Goal: Use online tool/utility: Utilize a website feature to perform a specific function

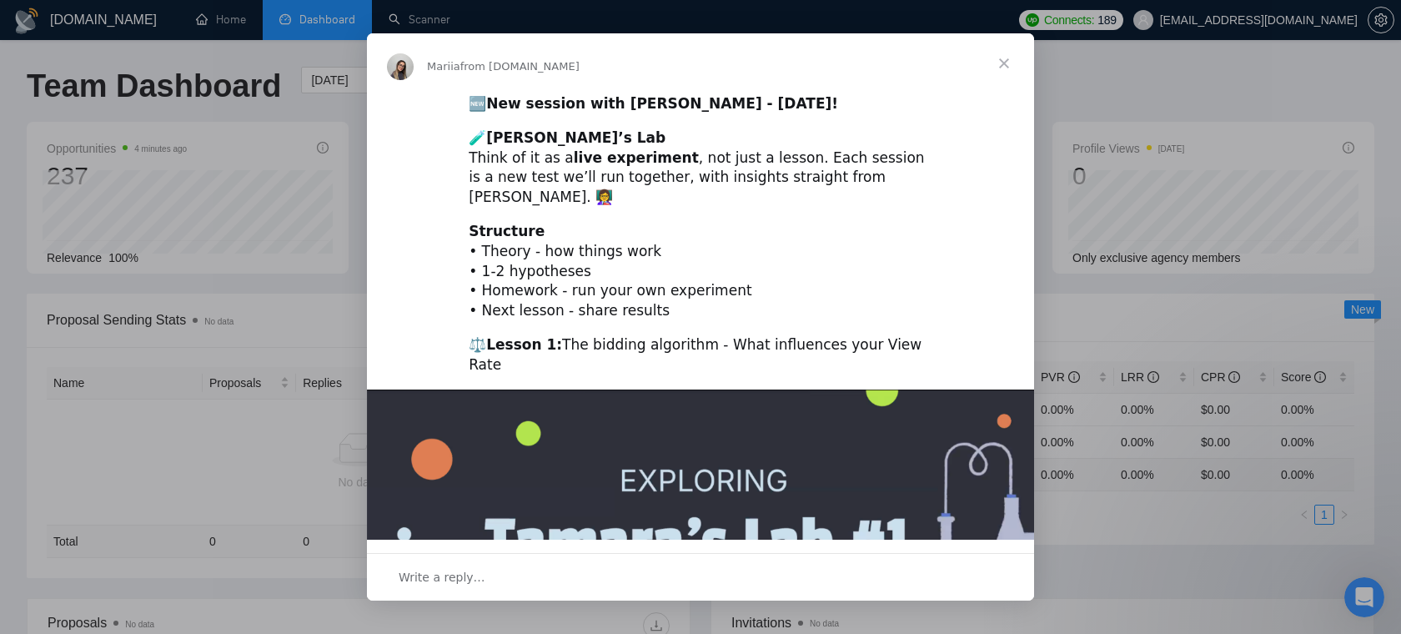
click at [992, 38] on span "Close" at bounding box center [1004, 63] width 60 height 60
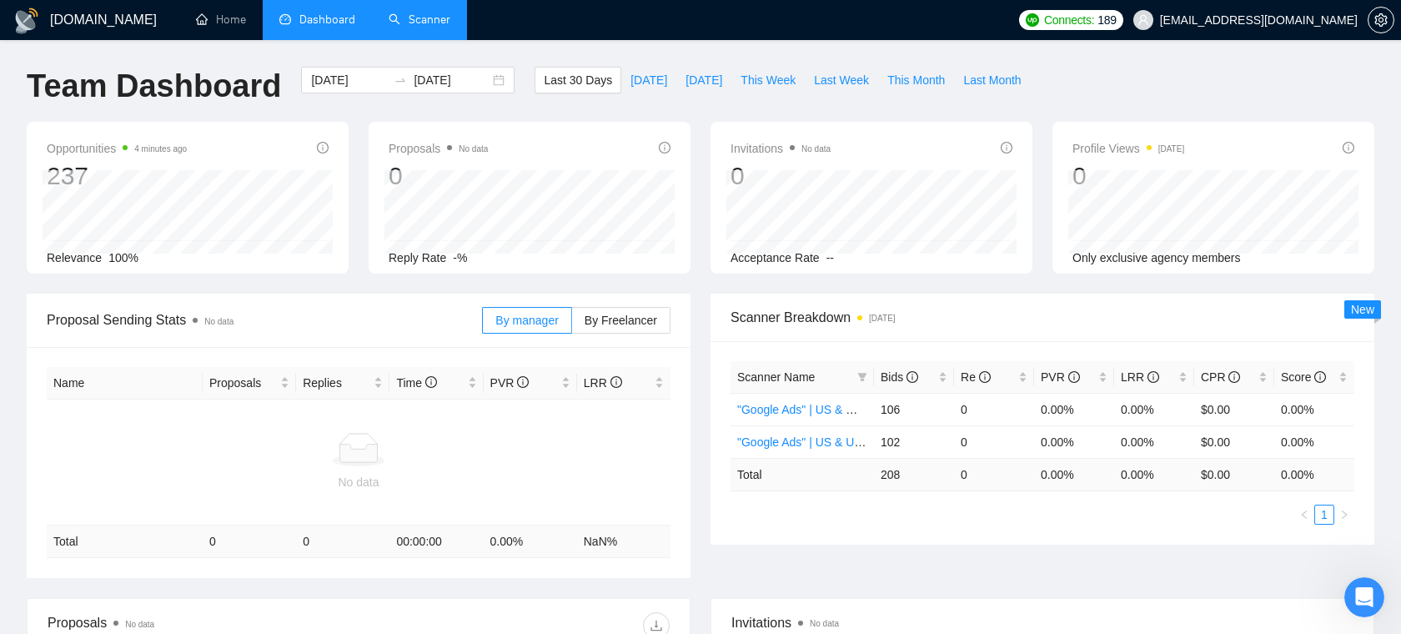
click at [450, 14] on link "Scanner" at bounding box center [420, 20] width 62 height 14
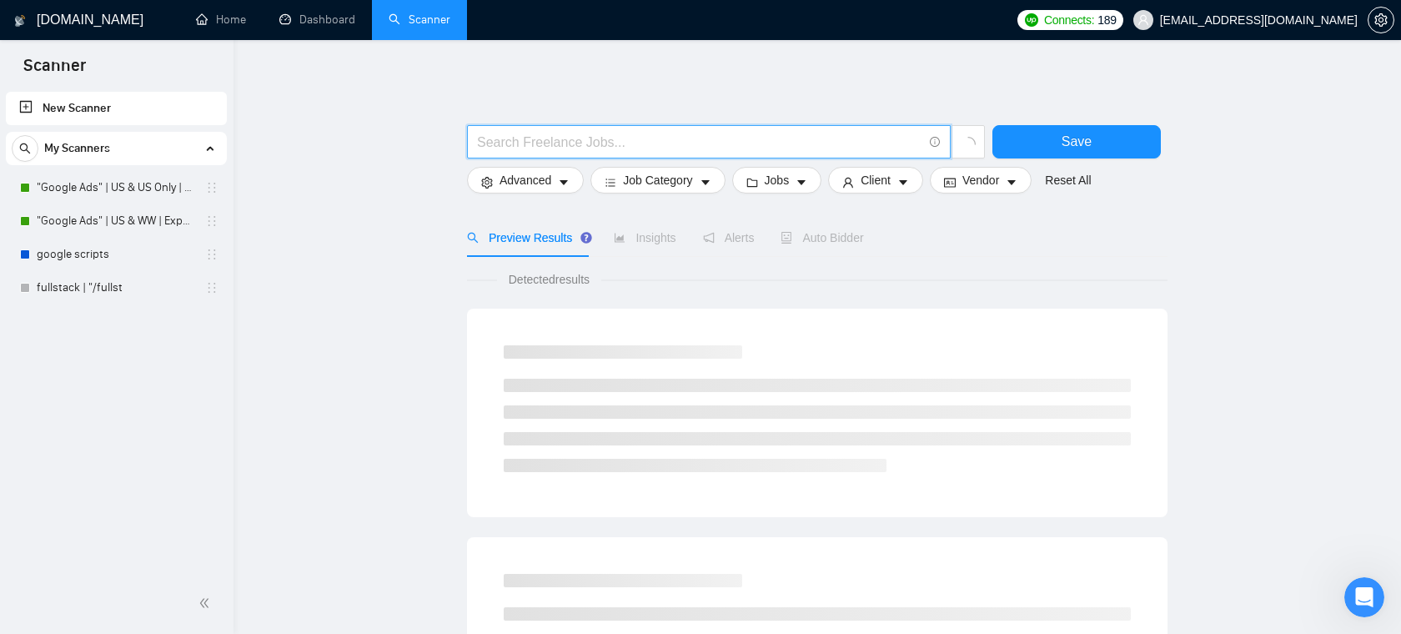
click at [573, 133] on input "text" at bounding box center [699, 142] width 445 height 21
click at [590, 109] on div at bounding box center [817, 116] width 700 height 17
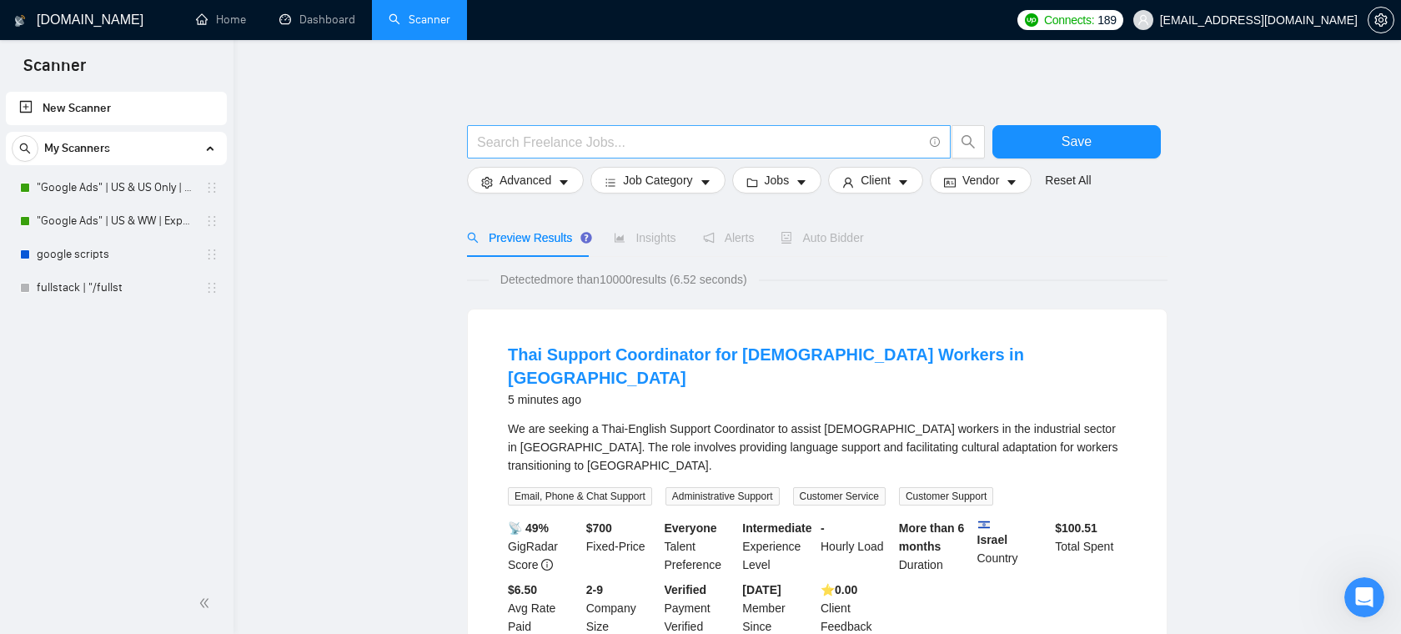
click at [586, 139] on input "text" at bounding box center [699, 142] width 445 height 21
paste input "("(Wordpress)" | "(Wordpress" | "/Wordpress" | (wordpress*) | WP | "Word Press"…"
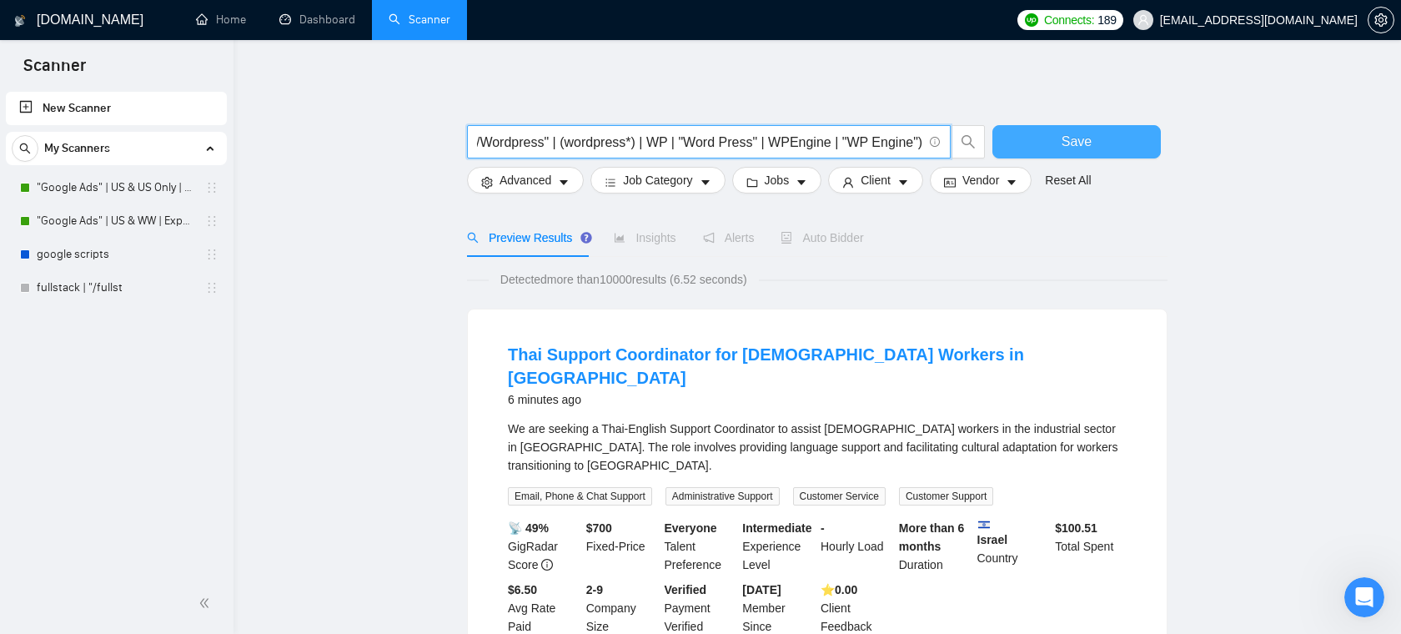
type input "("(Wordpress)" | "(Wordpress" | "/Wordpress" | (wordpress*) | WP | "Word Press"…"
click at [1054, 154] on button "Save" at bounding box center [1076, 141] width 168 height 33
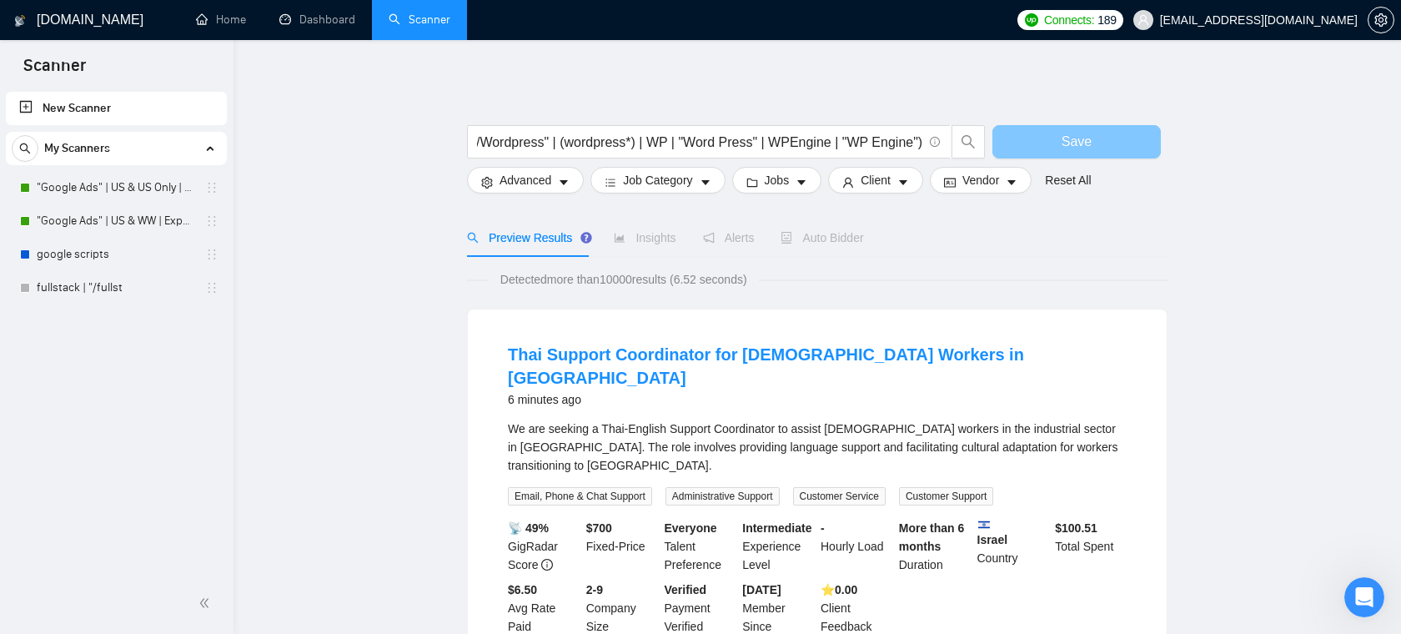
scroll to position [0, 0]
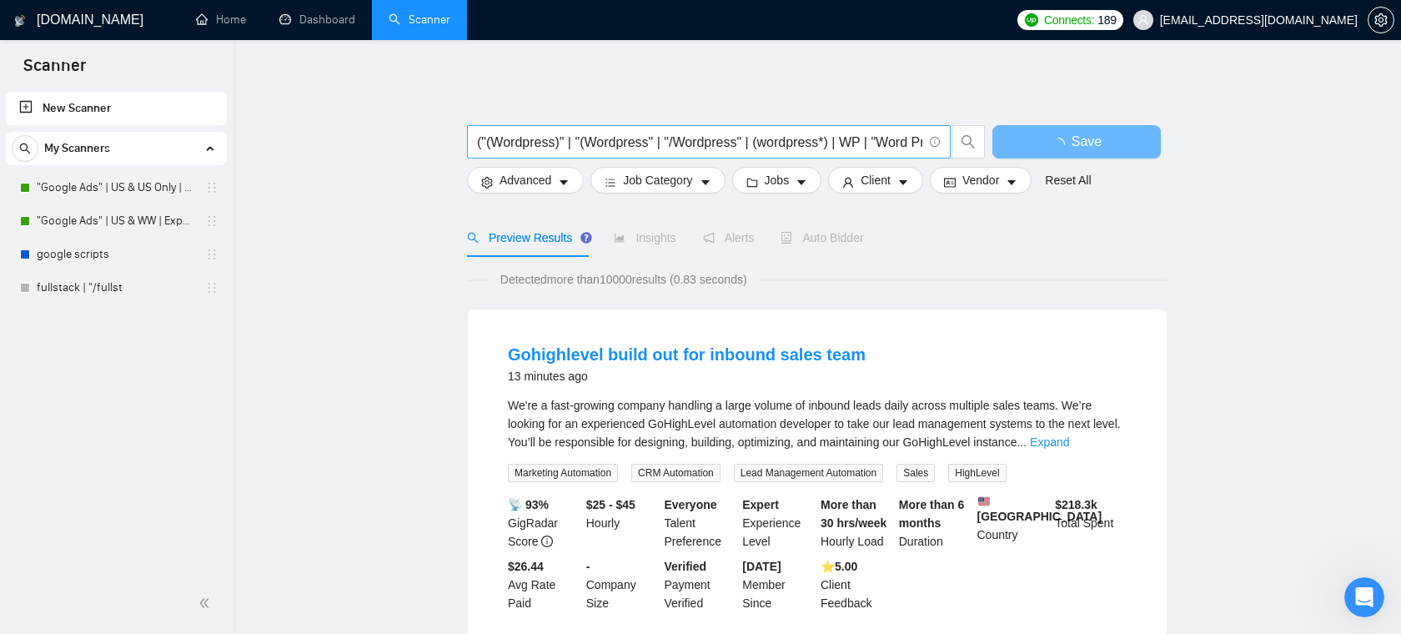
click at [667, 142] on input "("(Wordpress)" | "(Wordpress" | "/Wordpress" | (wordpress*) | WP | "Word Press"…" at bounding box center [699, 142] width 445 height 21
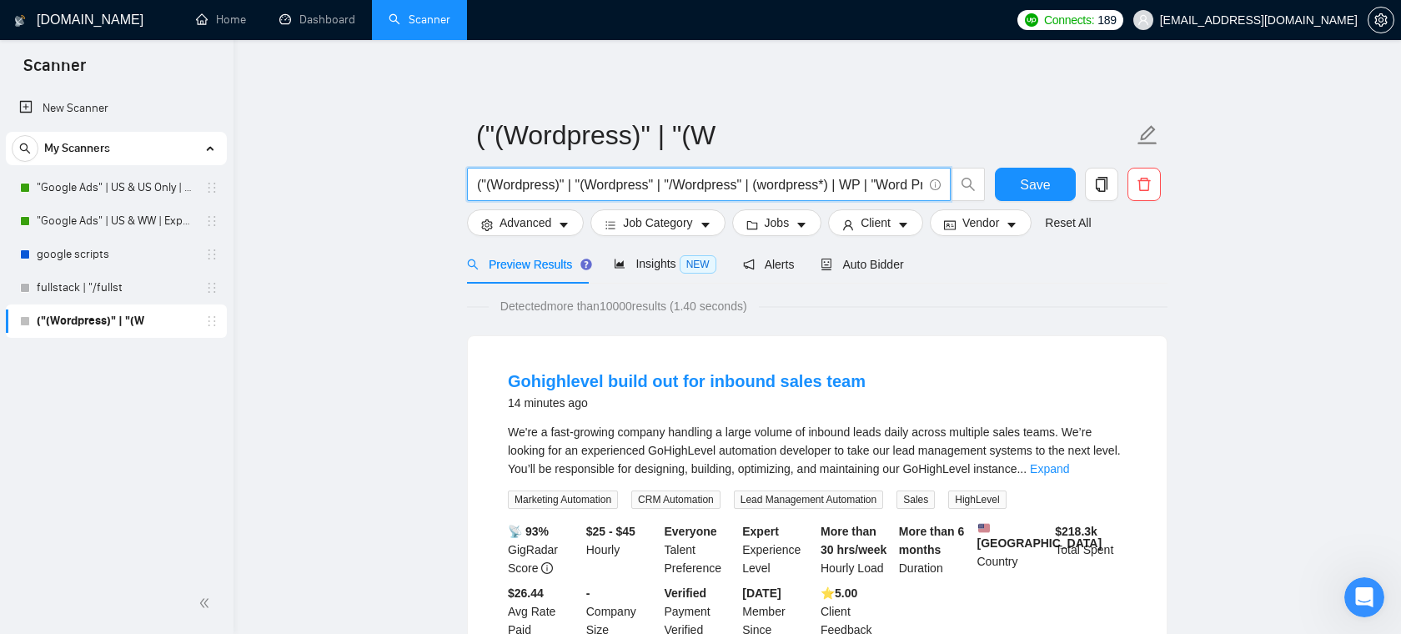
drag, startPoint x: 490, startPoint y: 184, endPoint x: 750, endPoint y: 187, distance: 260.2
click at [750, 187] on input "("(Wordpress)" | "(Wordpress" | "/Wordpress" | (wordpress*) | WP | "Word Press"…" at bounding box center [699, 184] width 445 height 21
click at [803, 184] on input "("(Wordpress)" | "(Wordpress" | "/Wordpress" | (wordpress*) | WP | "Word Press"…" at bounding box center [699, 184] width 445 height 21
drag, startPoint x: 592, startPoint y: 183, endPoint x: 785, endPoint y: 184, distance: 192.6
click at [785, 184] on input "("(Wordpress)" | "(Wordpress" | "/Wordpress" | (wordpress*) | WP | "Word Press"…" at bounding box center [699, 184] width 445 height 21
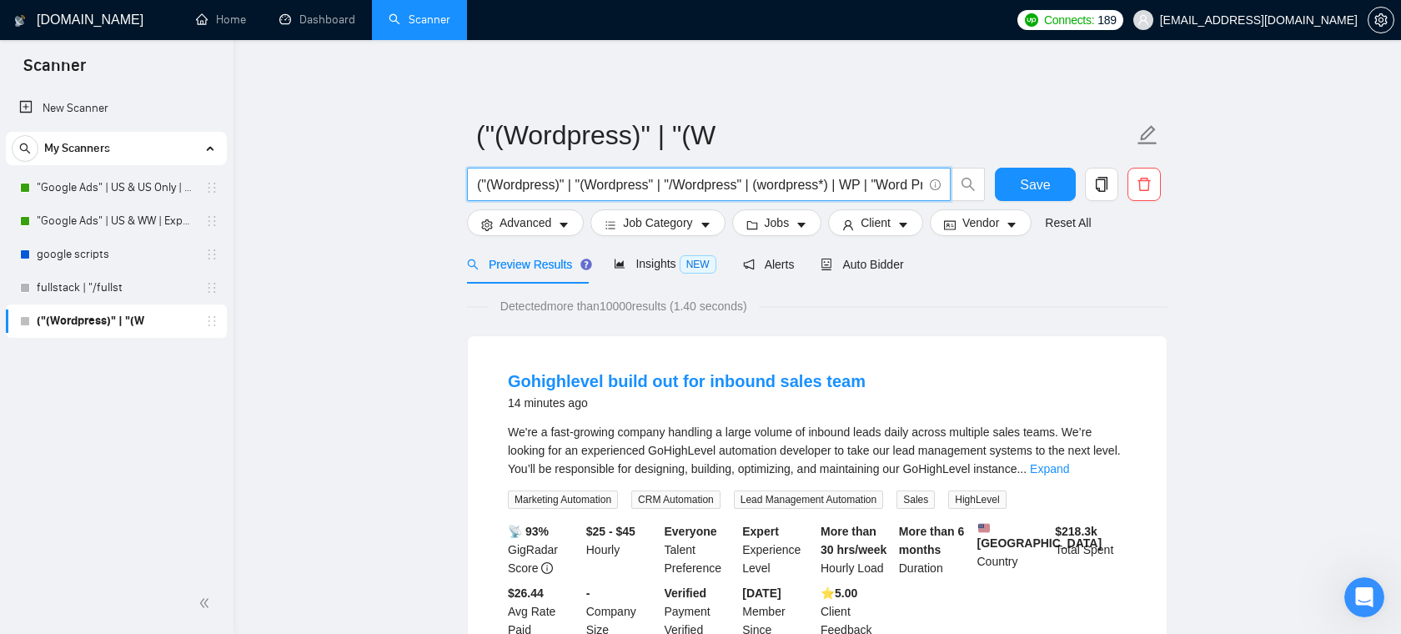
click at [808, 183] on input "("(Wordpress)" | "(Wordpress" | "/Wordpress" | (wordpress*) | WP | "Word Press"…" at bounding box center [699, 184] width 445 height 21
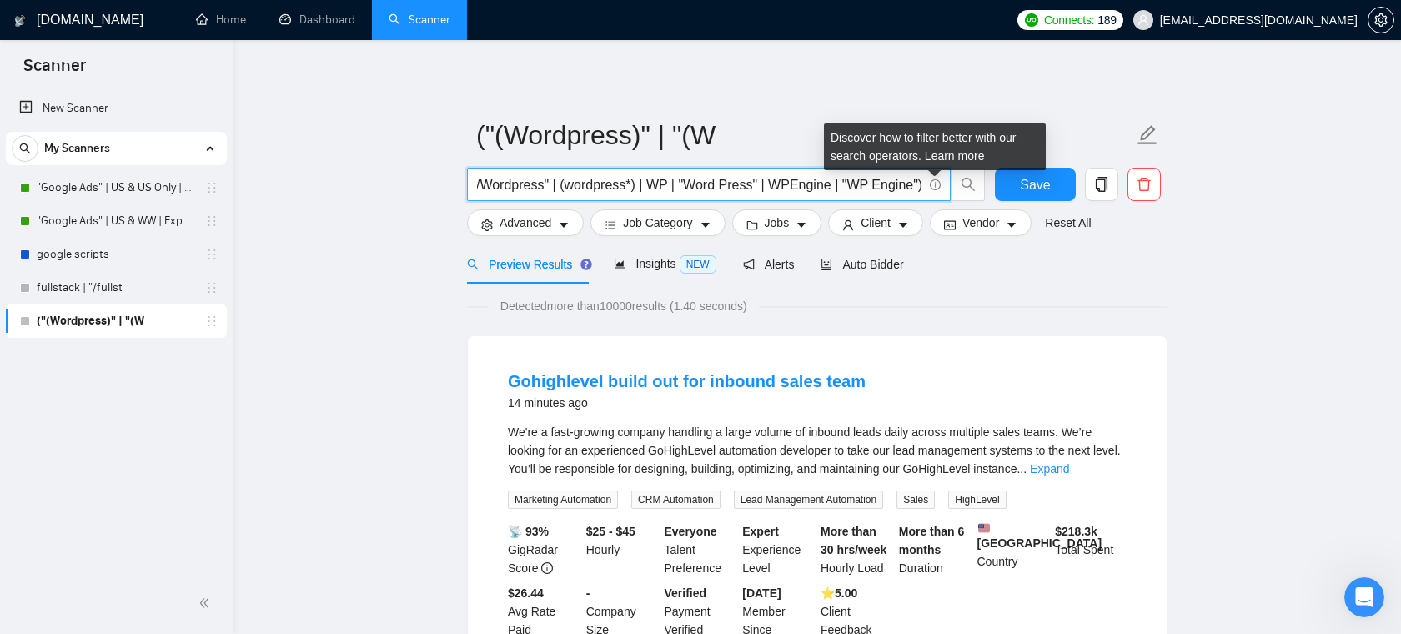
drag, startPoint x: 786, startPoint y: 183, endPoint x: 853, endPoint y: 175, distance: 67.1
click at [853, 175] on input "("(Wordpress)" | "(Wordpress" | "/Wordpress" | (wordpress*) | WP | "Word Press"…" at bounding box center [699, 184] width 445 height 21
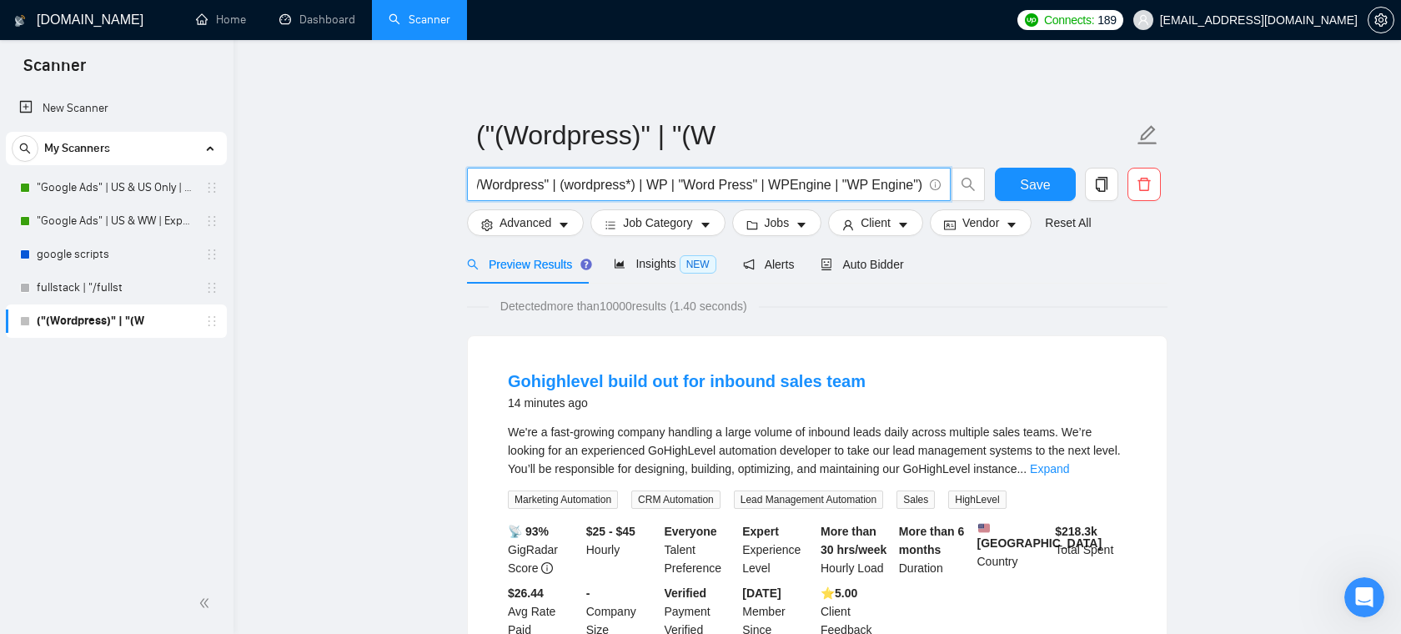
click at [714, 179] on input "("(Wordpress)" | "(Wordpress" | "/Wordpress" | (wordpress*) | WP | "Word Press"…" at bounding box center [699, 184] width 445 height 21
click at [721, 185] on input "("(Wordpress)" | "(Wordpress" | "/Wordpress" | (wordpress*) | WP | "Word Press"…" at bounding box center [699, 184] width 445 height 21
click at [866, 218] on button "Client" at bounding box center [875, 222] width 95 height 27
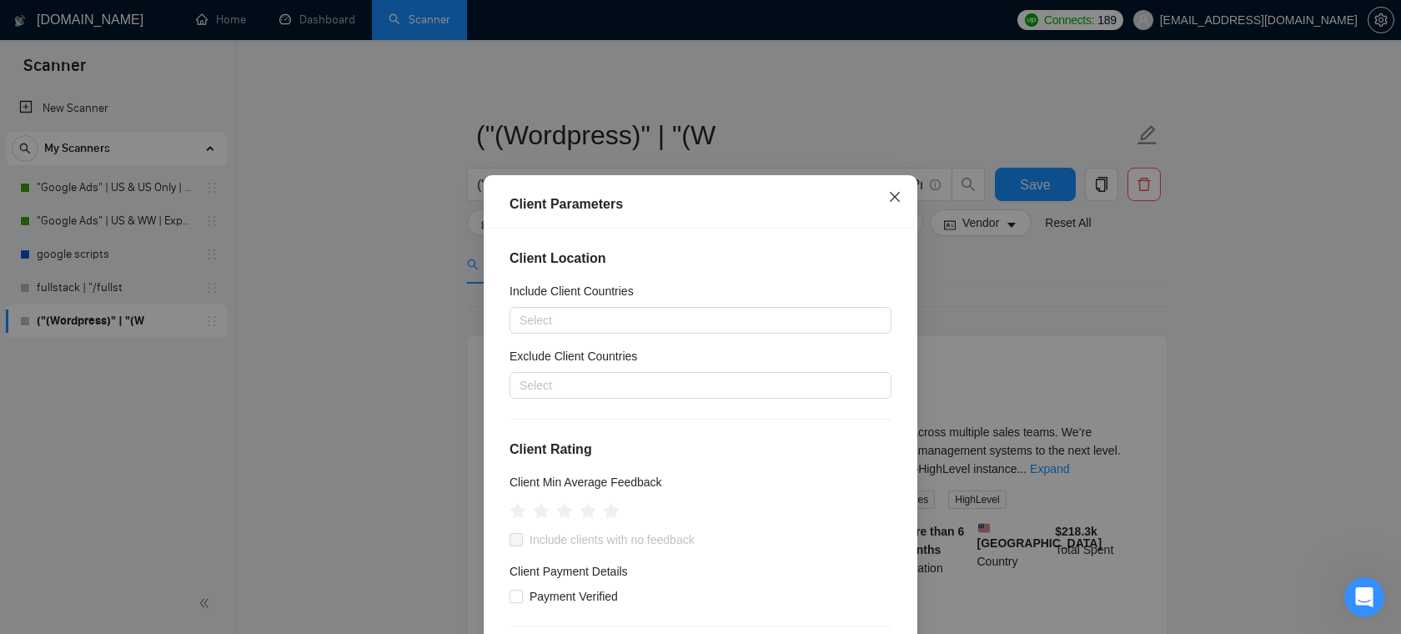
click at [902, 191] on span "Close" at bounding box center [894, 197] width 45 height 45
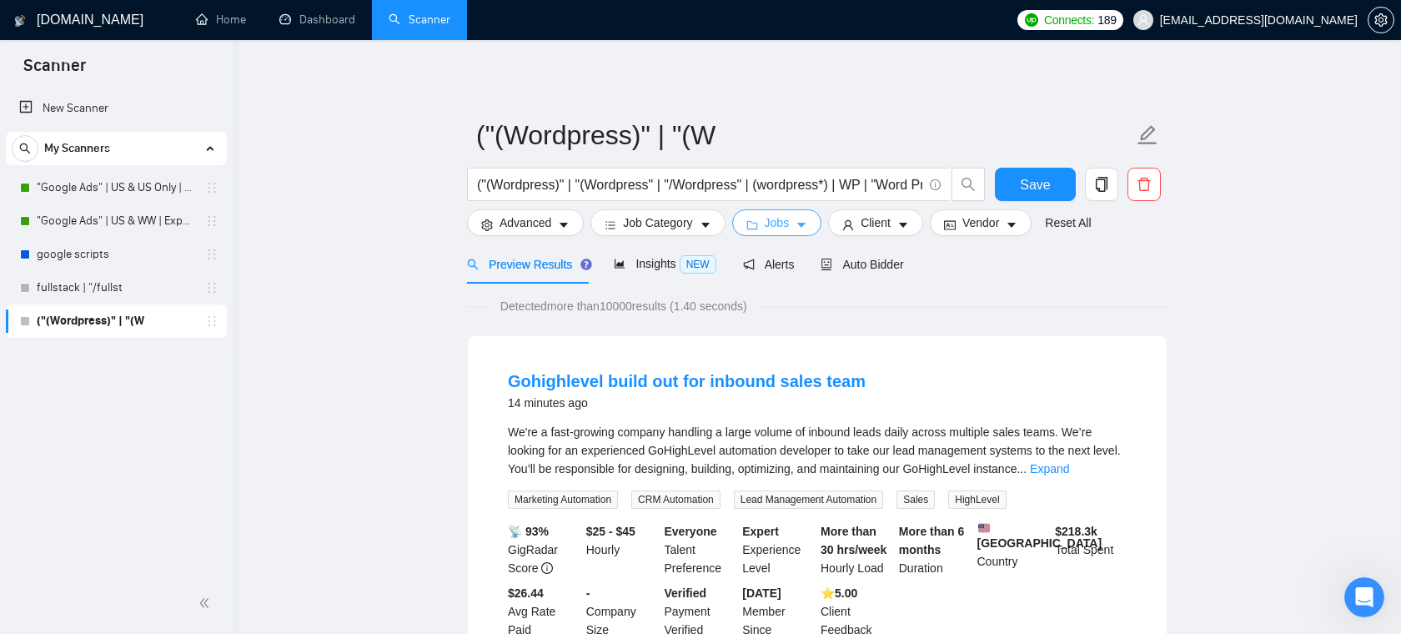
click at [783, 235] on button "Jobs" at bounding box center [777, 222] width 90 height 27
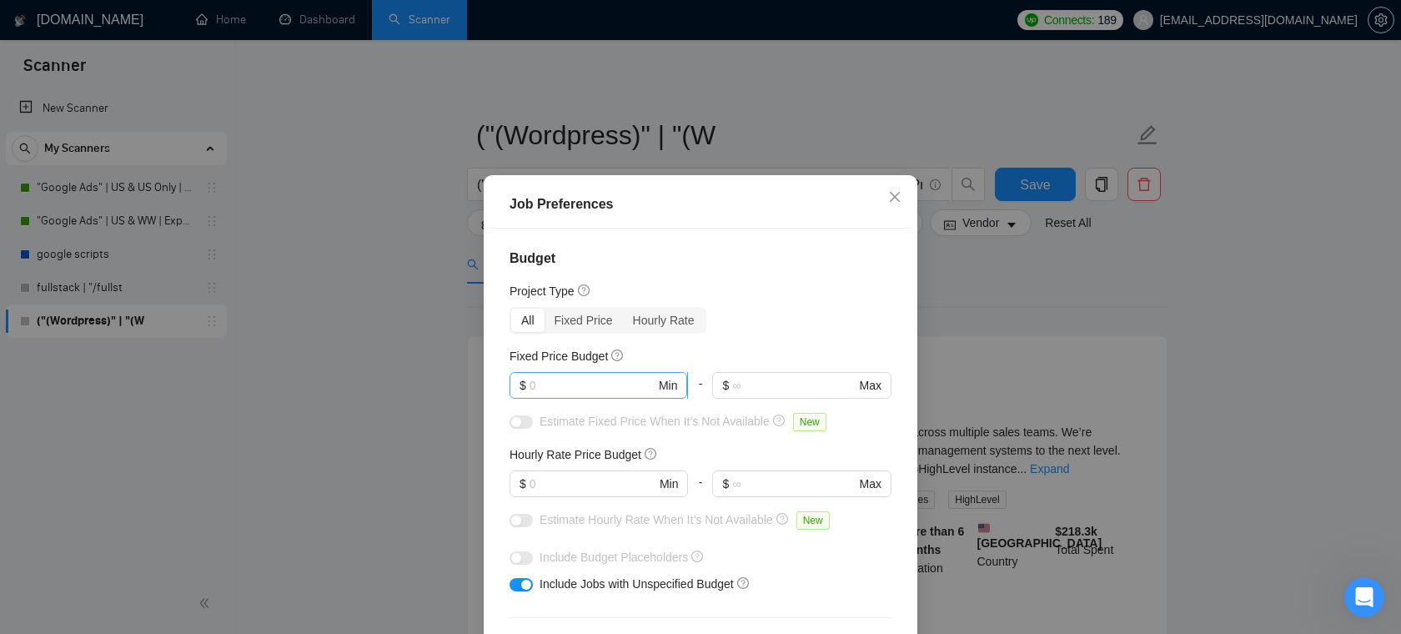
click at [597, 380] on input "text" at bounding box center [593, 385] width 126 height 18
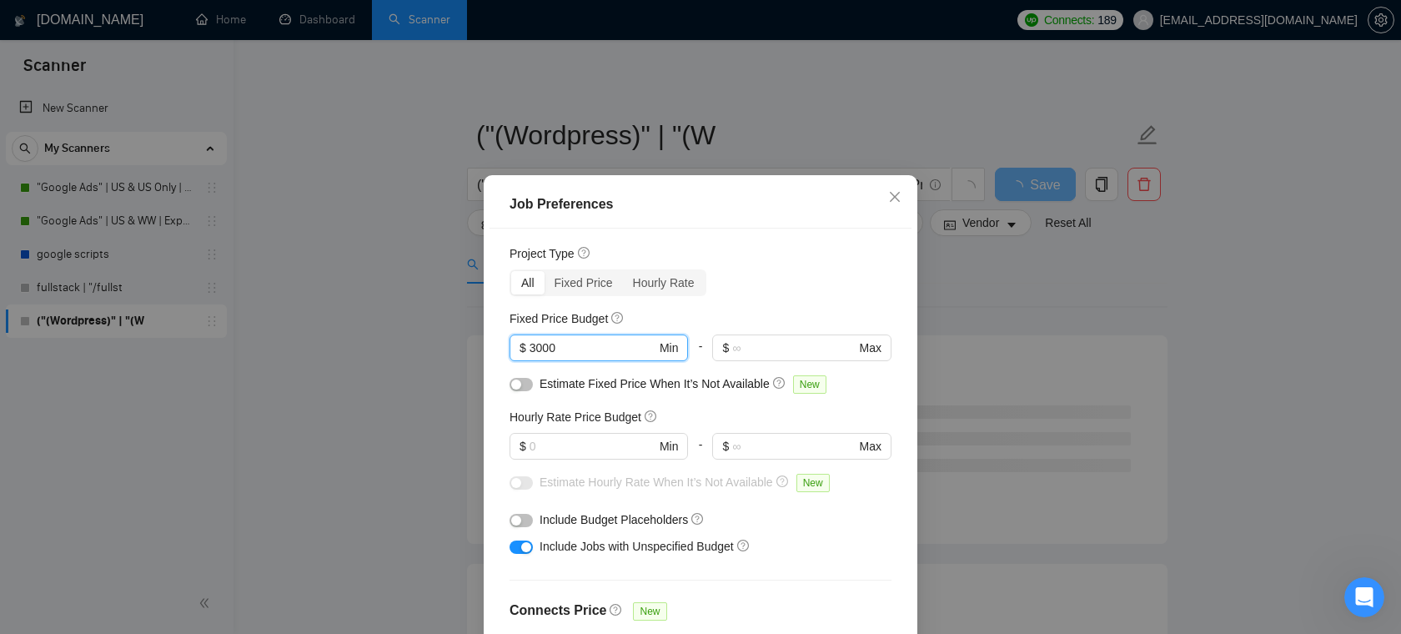
scroll to position [44, 0]
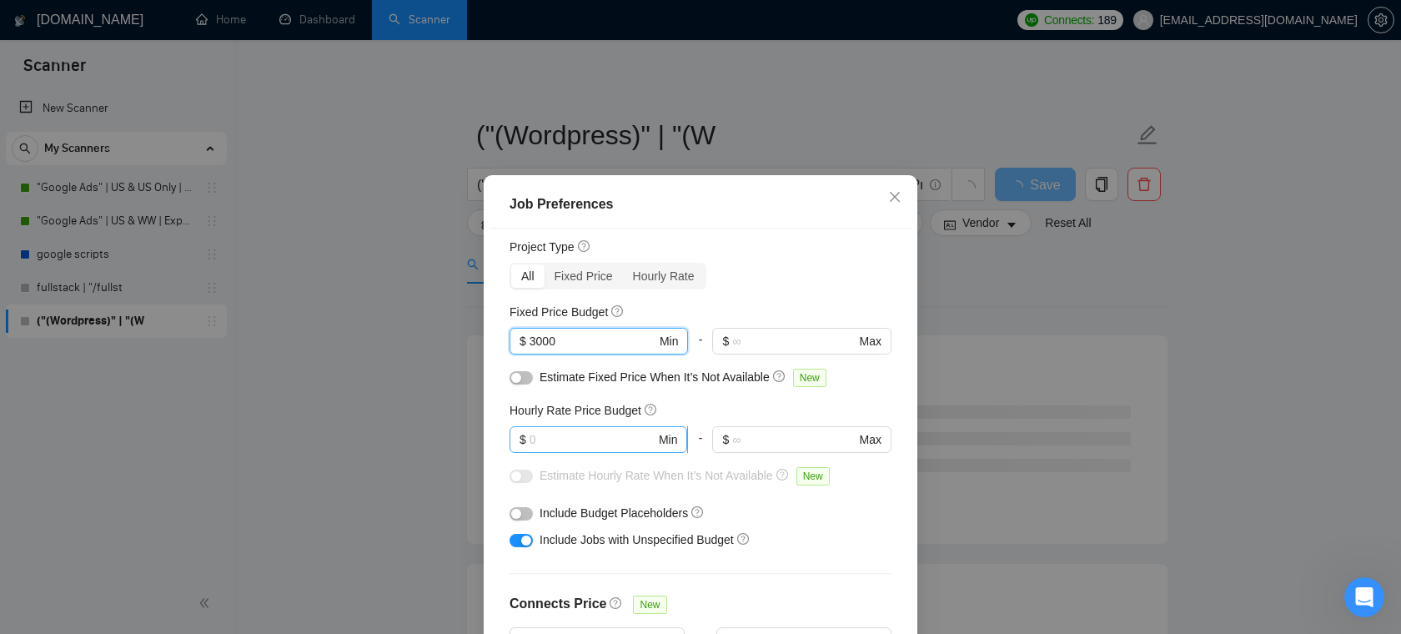
type input "3000"
click at [570, 434] on input "text" at bounding box center [593, 439] width 126 height 18
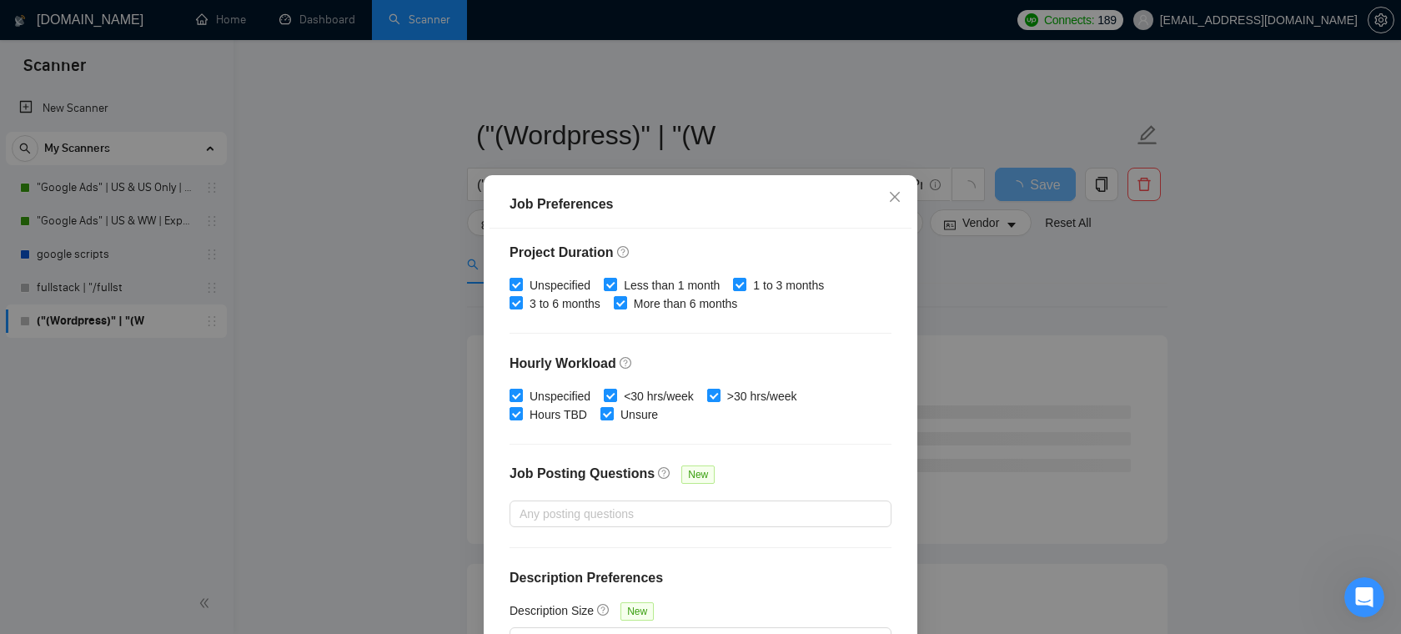
scroll to position [111, 0]
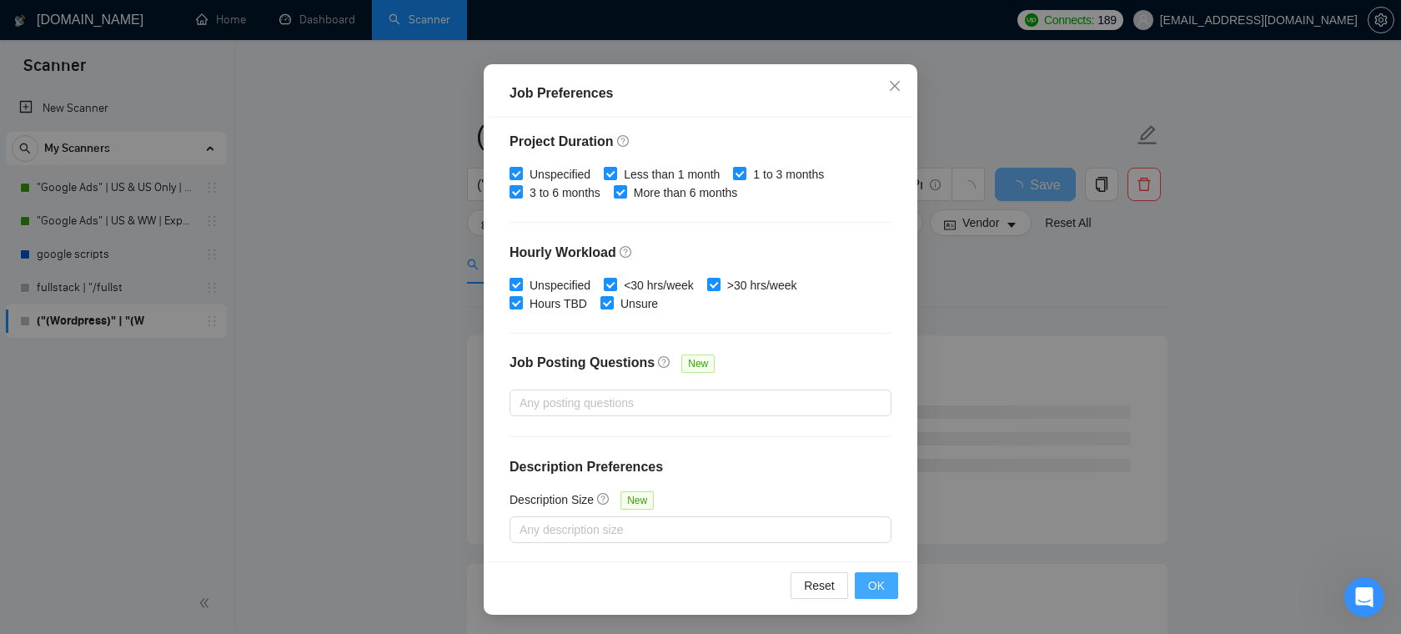
type input "25"
click at [879, 579] on span "OK" at bounding box center [876, 585] width 17 height 18
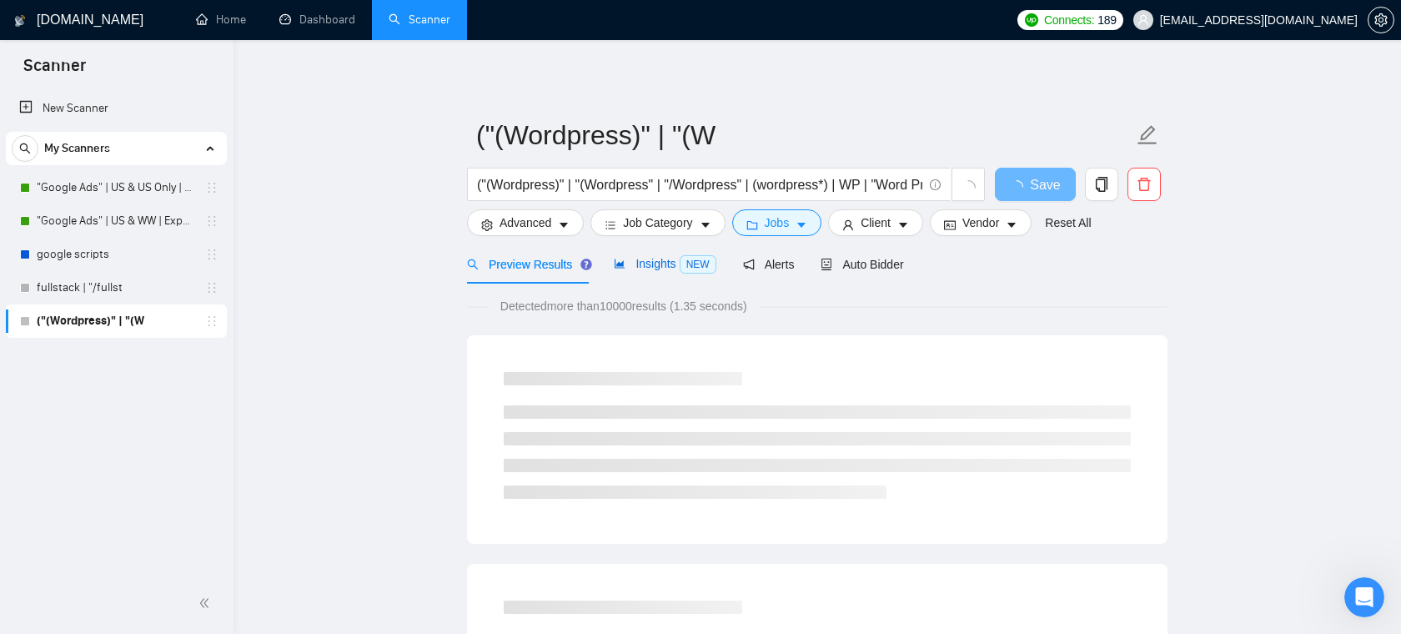
click at [650, 266] on span "Insights NEW" at bounding box center [665, 263] width 102 height 13
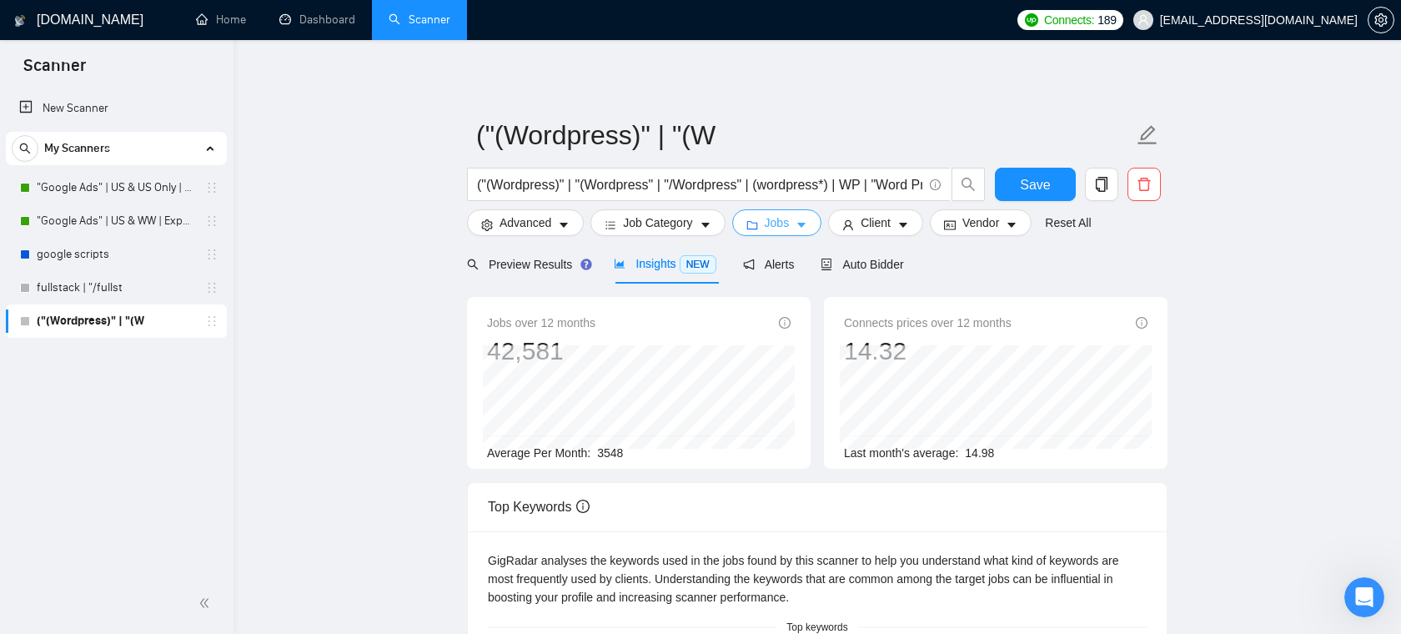
click at [790, 219] on span "Jobs" at bounding box center [777, 222] width 25 height 18
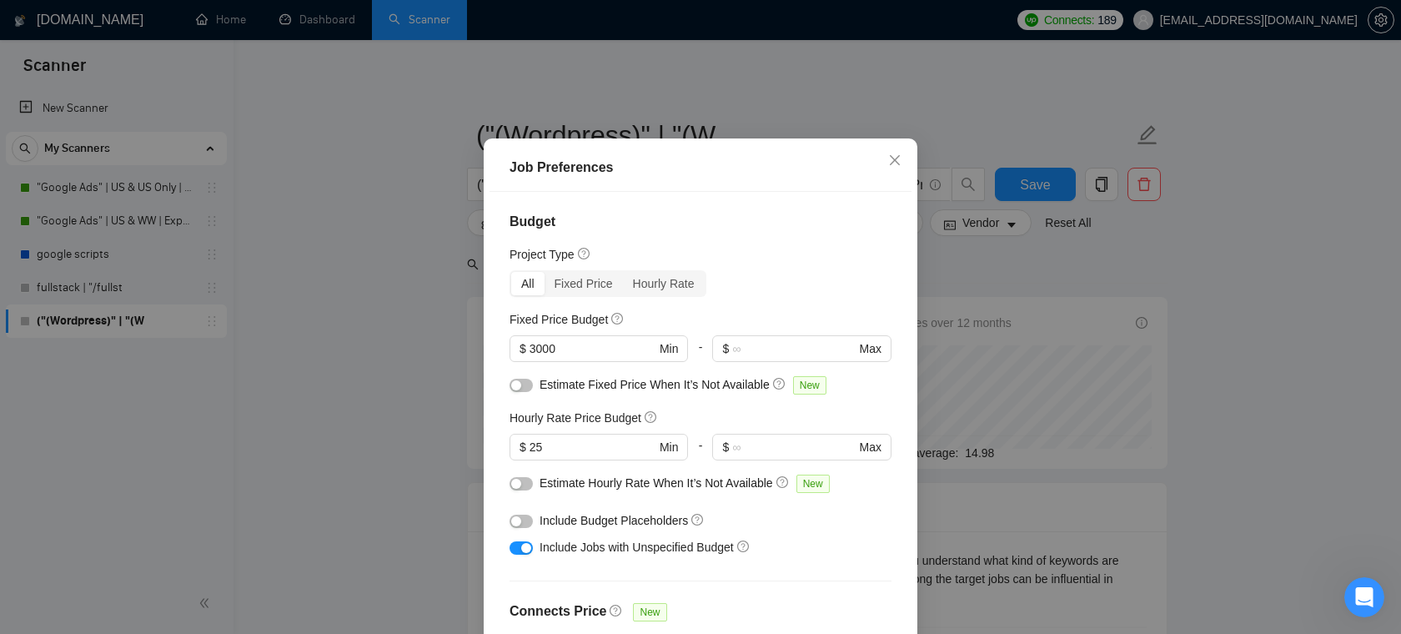
scroll to position [115, 0]
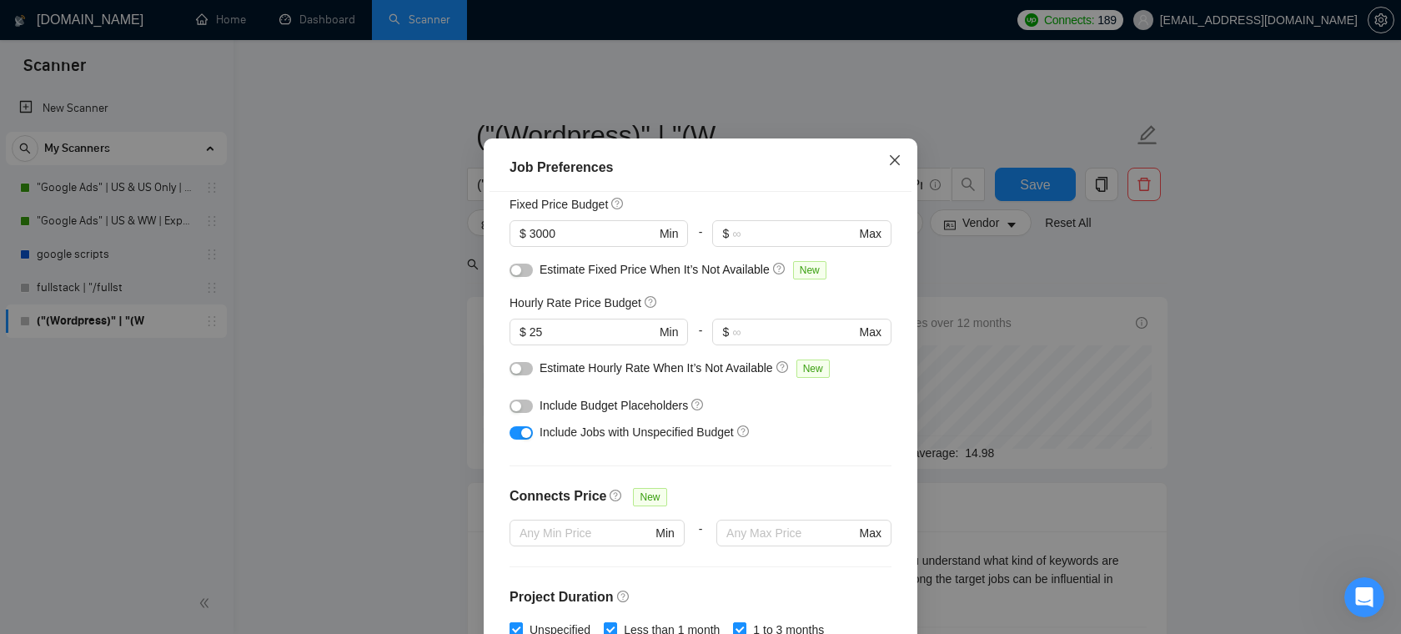
click at [901, 167] on icon "close" at bounding box center [894, 159] width 13 height 13
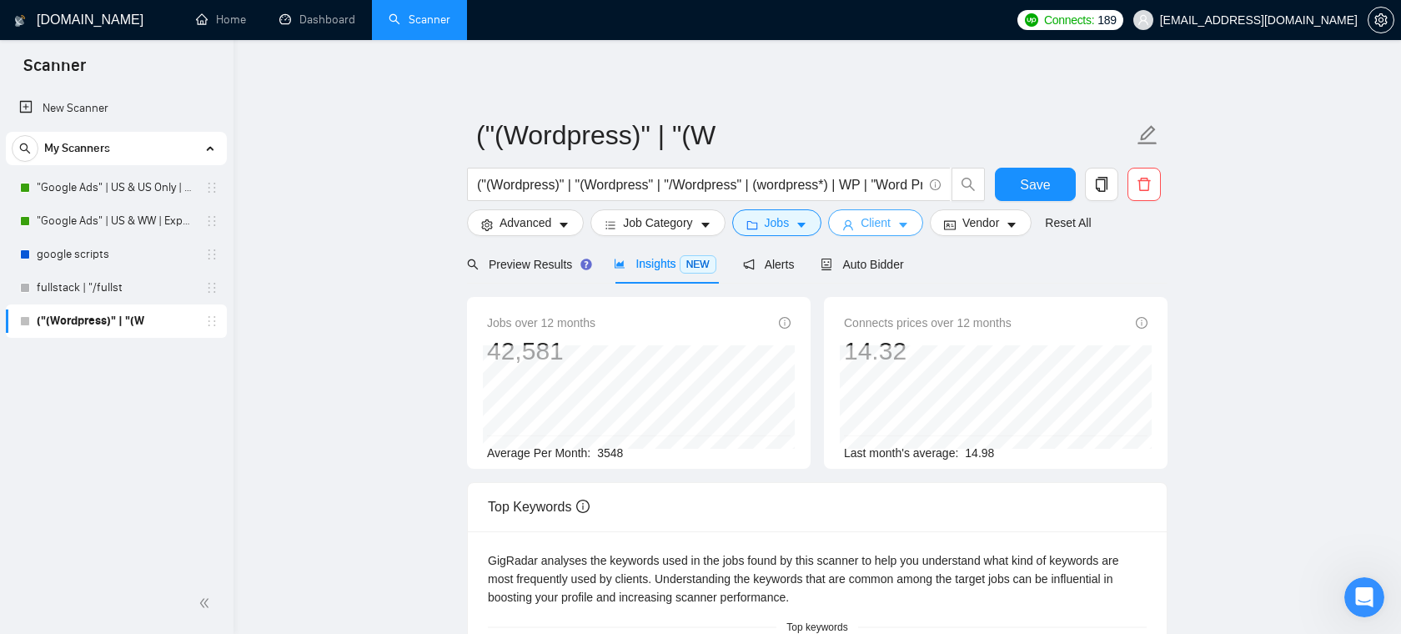
click at [888, 223] on span "Client" at bounding box center [876, 222] width 30 height 18
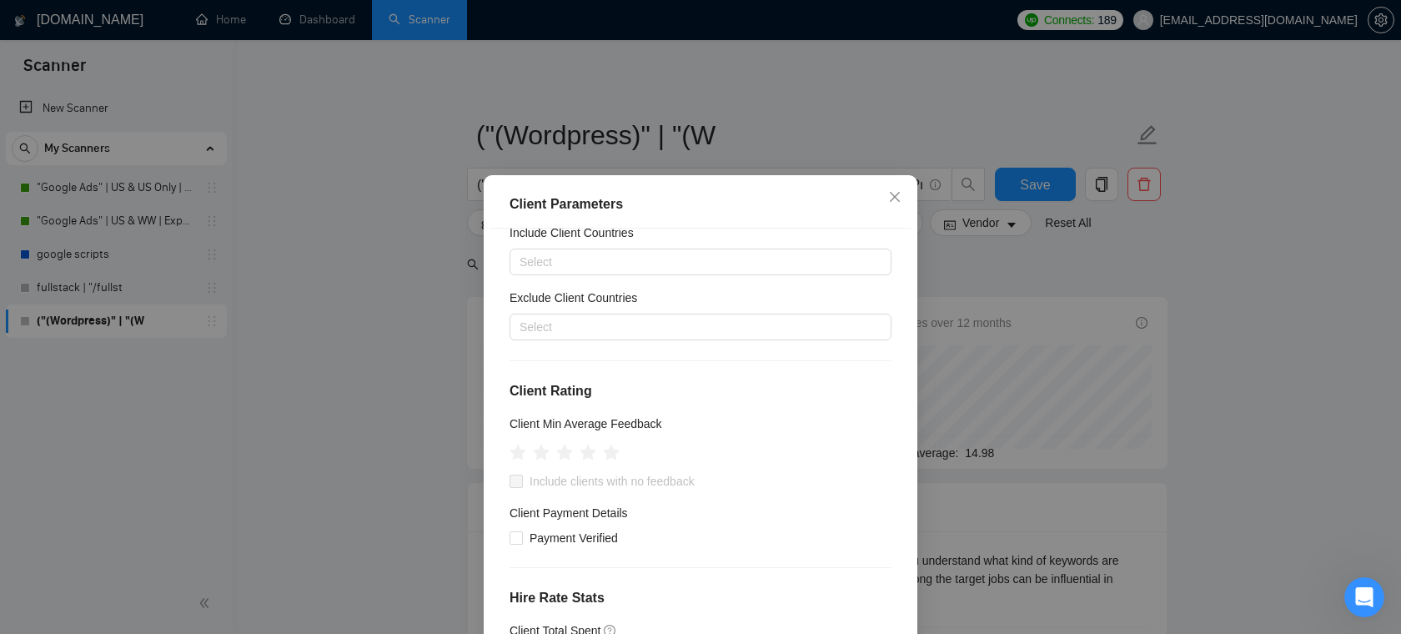
scroll to position [63, 0]
click at [516, 530] on input "Payment Verified" at bounding box center [516, 532] width 12 height 12
checkbox input "true"
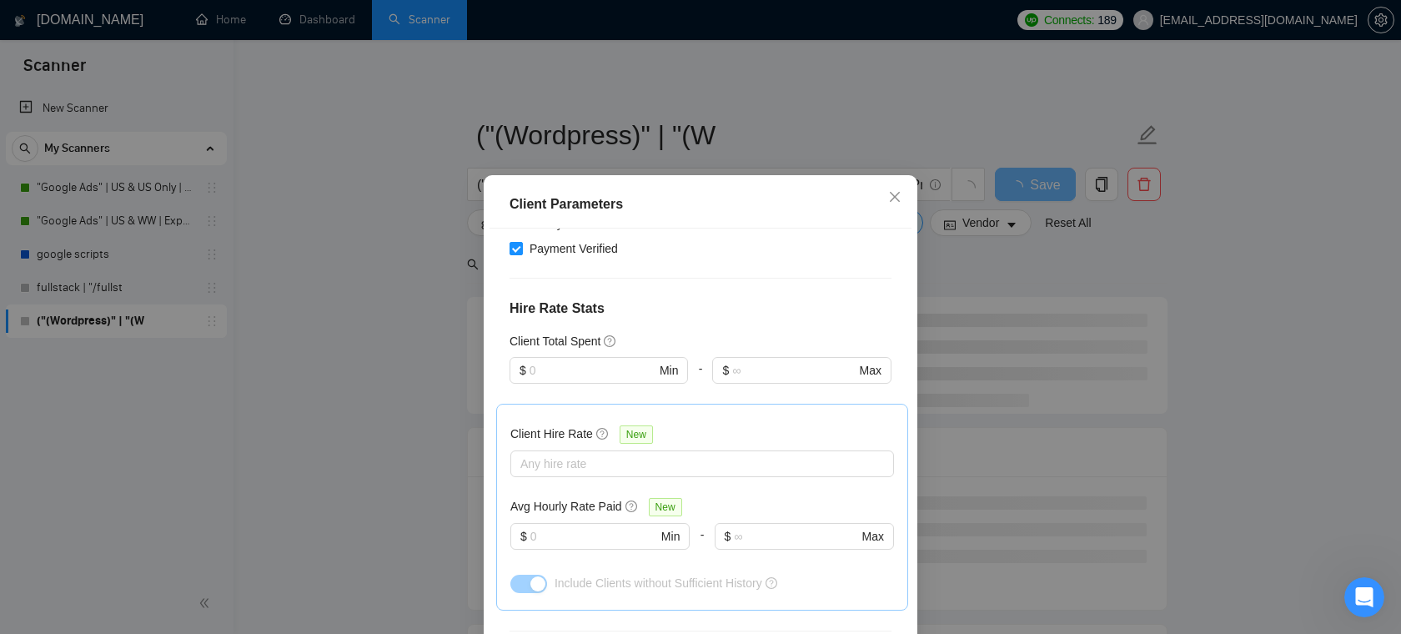
scroll to position [373, 0]
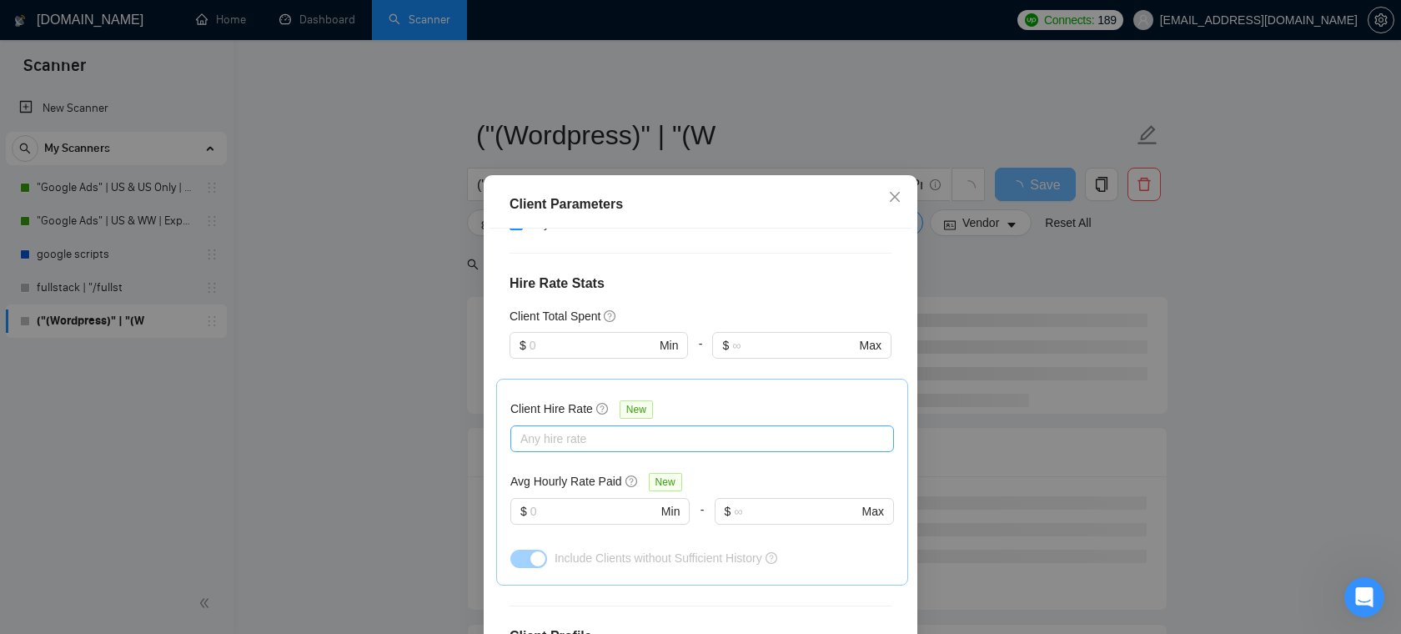
click at [610, 434] on div at bounding box center [694, 439] width 359 height 20
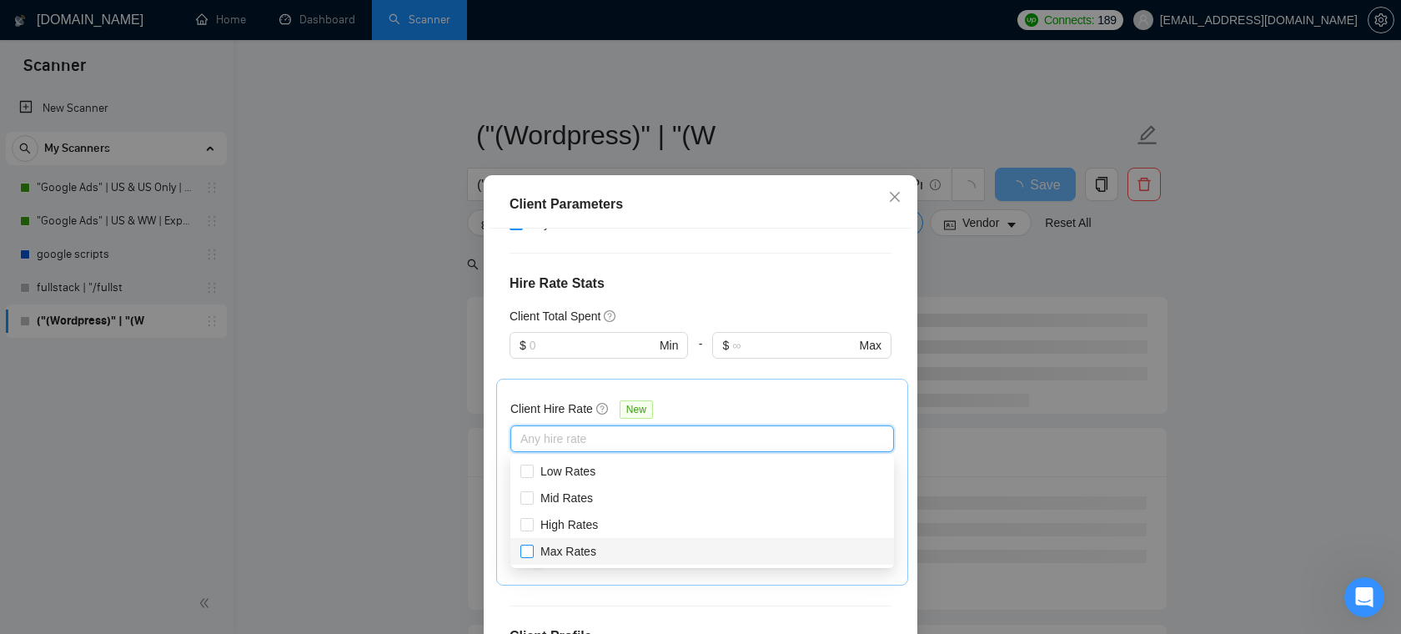
click at [531, 551] on input "Max Rates" at bounding box center [526, 551] width 12 height 12
checkbox input "true"
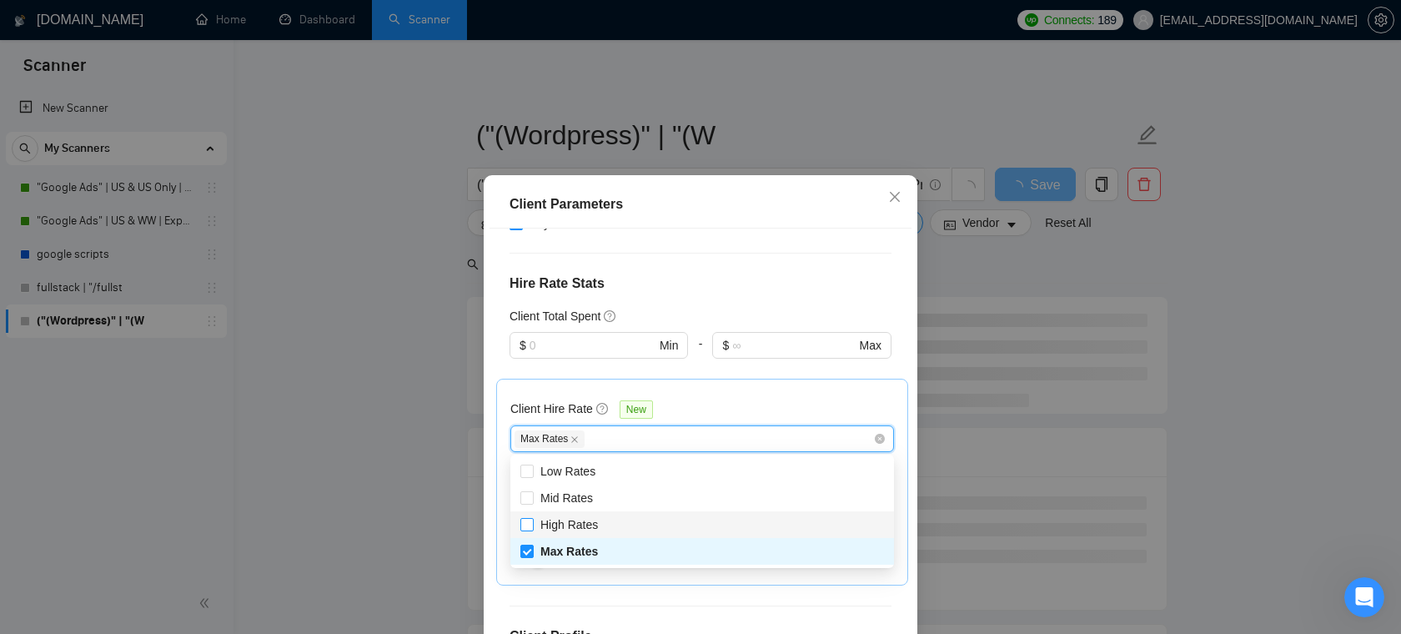
click at [531, 524] on input "High Rates" at bounding box center [526, 524] width 12 height 12
checkbox input "true"
click at [729, 404] on div "Client Hire Rate New" at bounding box center [702, 412] width 384 height 26
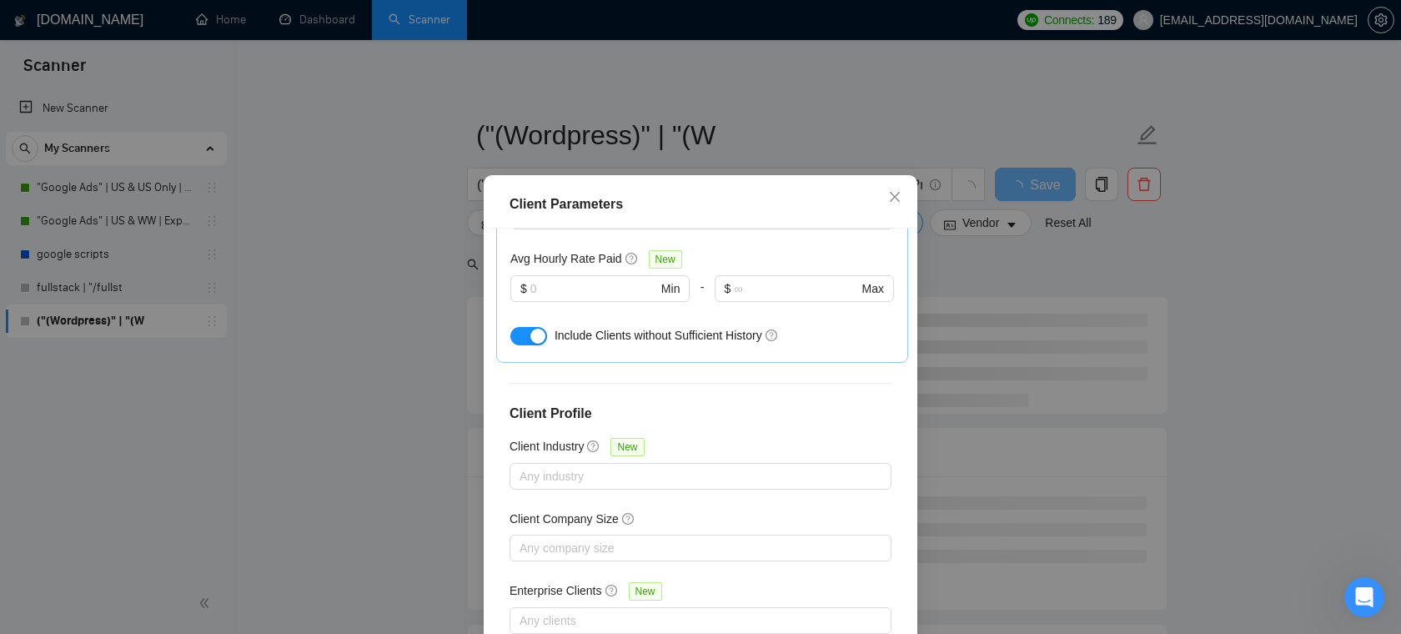
scroll to position [111, 0]
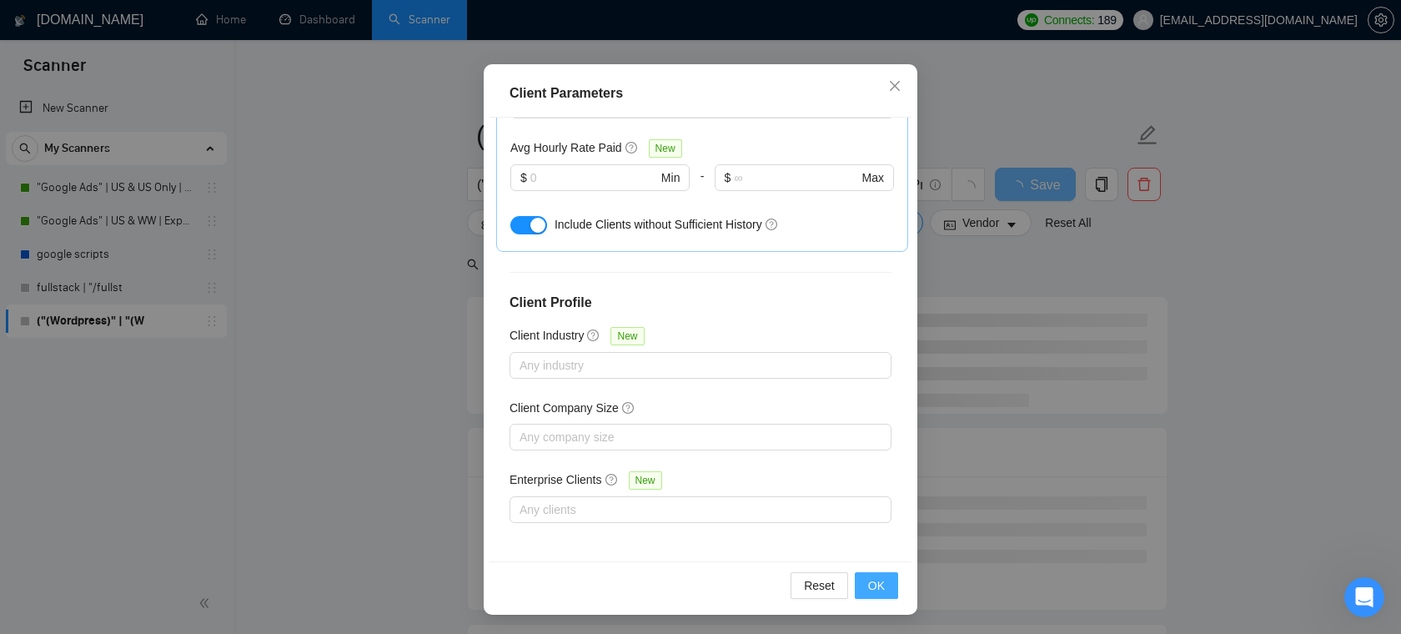
click at [876, 587] on span "OK" at bounding box center [876, 585] width 17 height 18
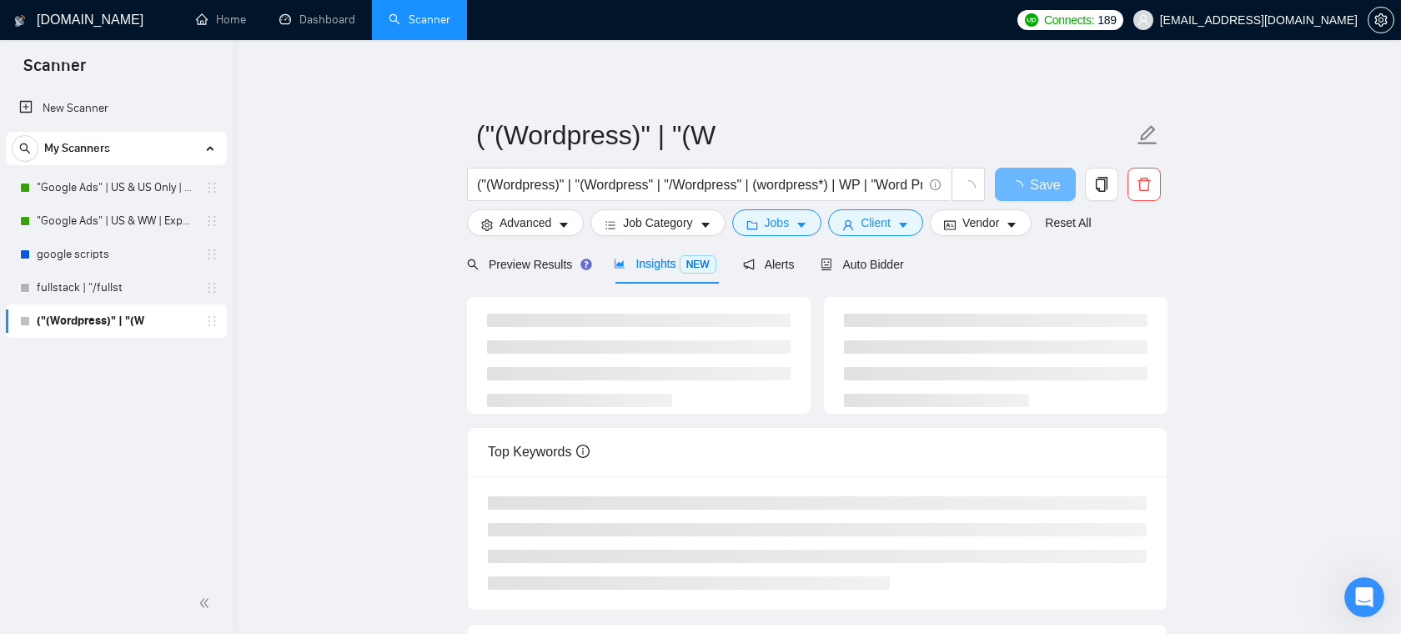
scroll to position [37, 0]
click at [536, 255] on div "Preview Results" at bounding box center [527, 264] width 120 height 18
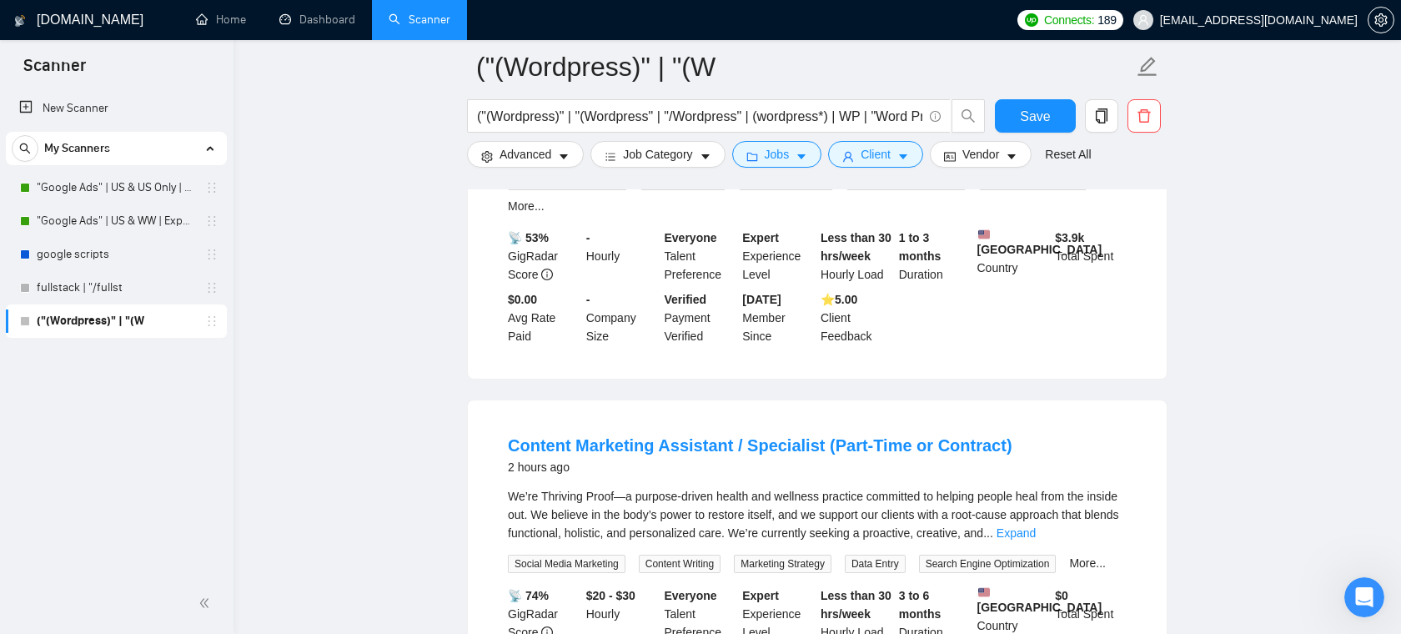
scroll to position [267, 0]
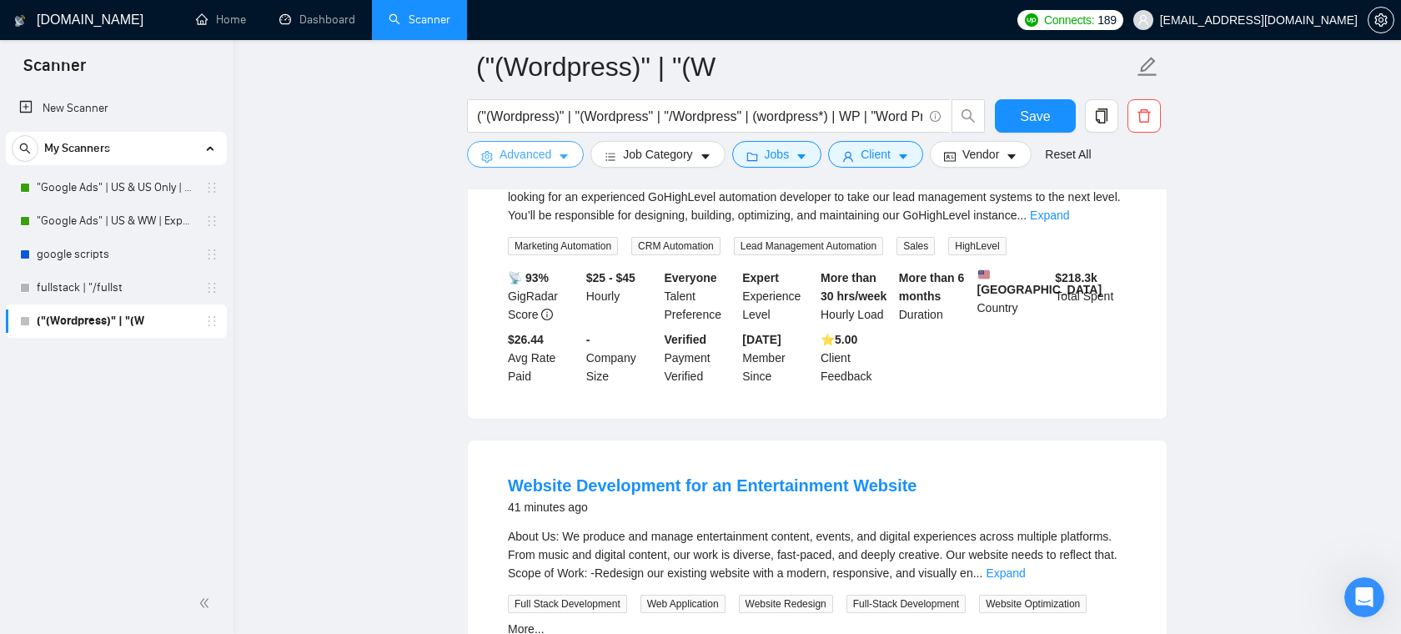
click at [543, 160] on span "Advanced" at bounding box center [526, 154] width 52 height 18
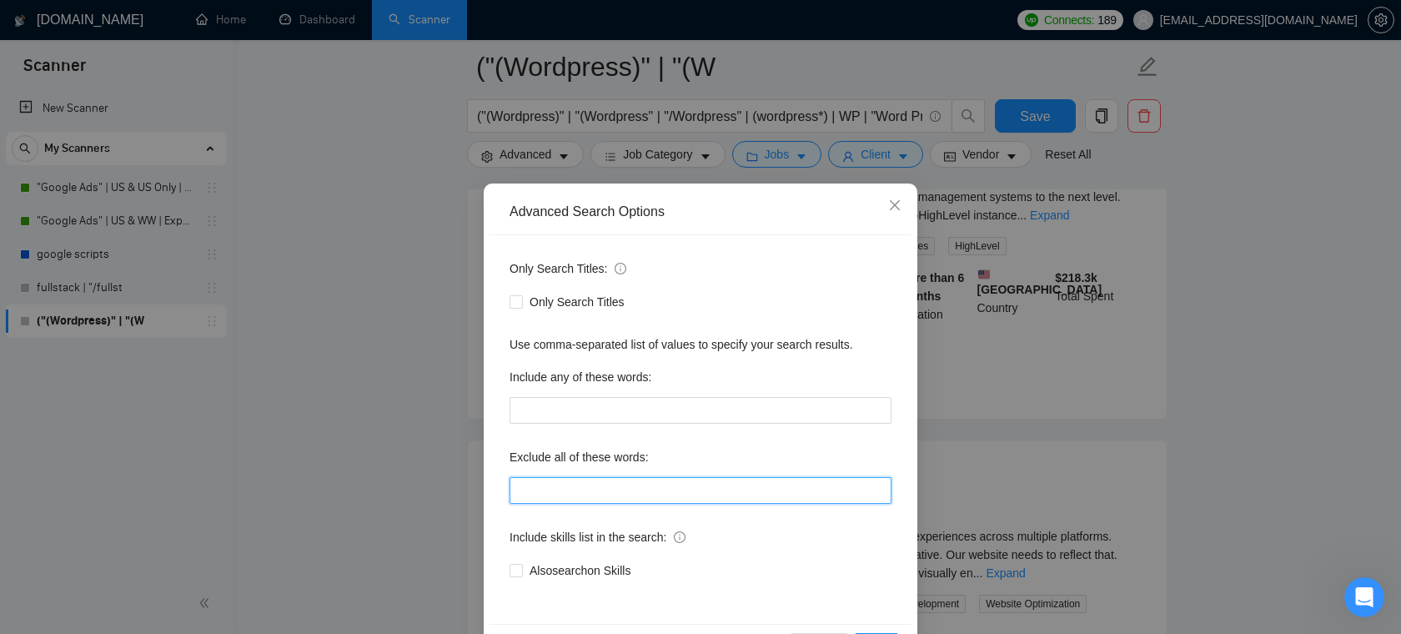
click at [563, 487] on input "text" at bounding box center [701, 490] width 382 height 27
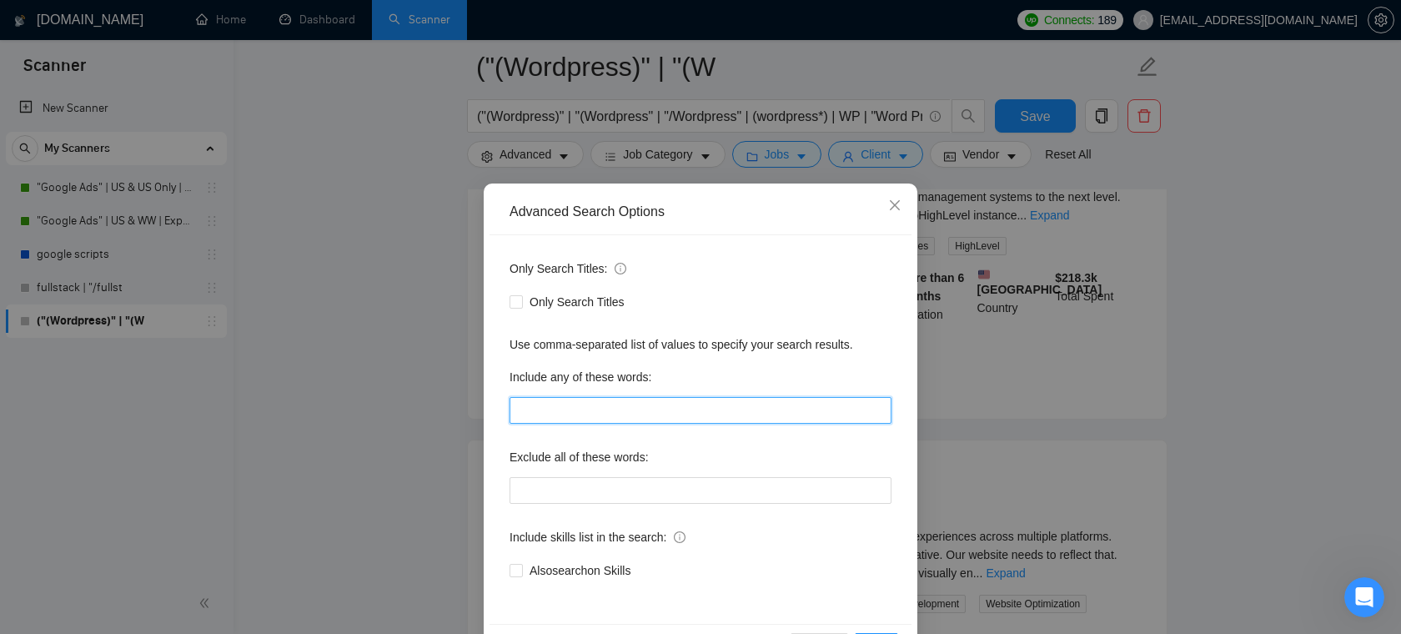
click at [598, 411] on input "text" at bounding box center [701, 410] width 382 height 27
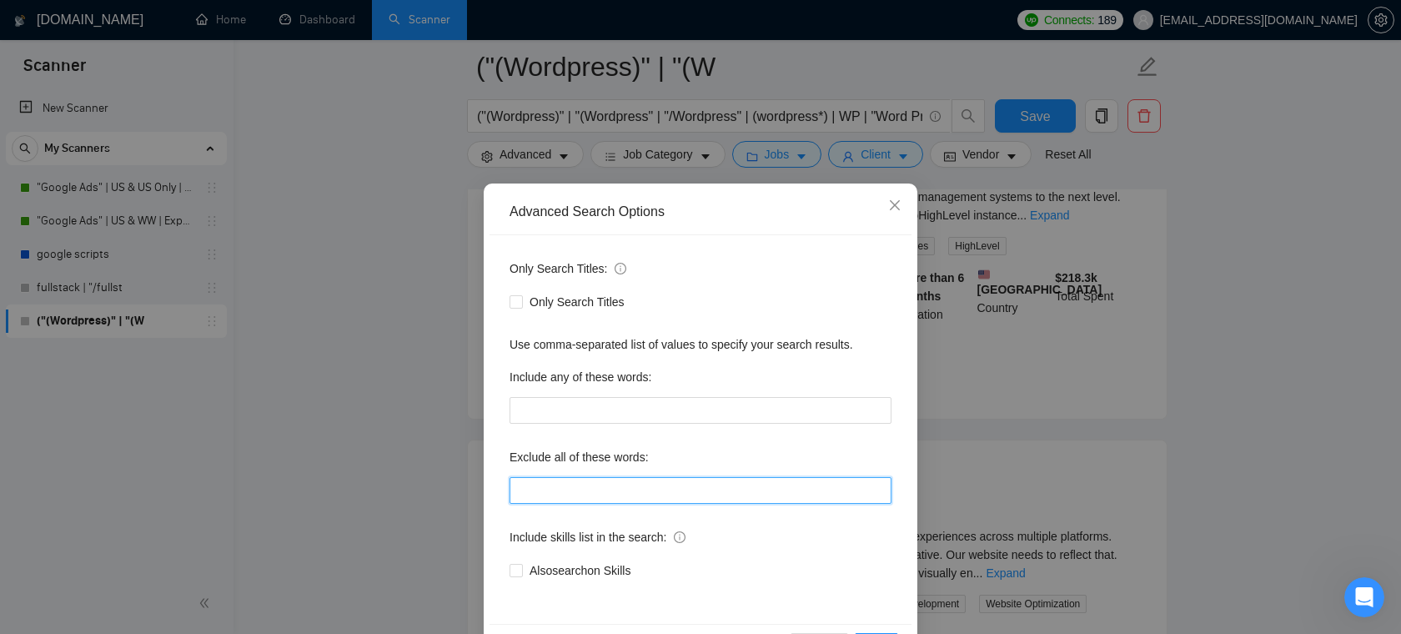
click at [552, 492] on input "text" at bounding box center [701, 490] width 382 height 27
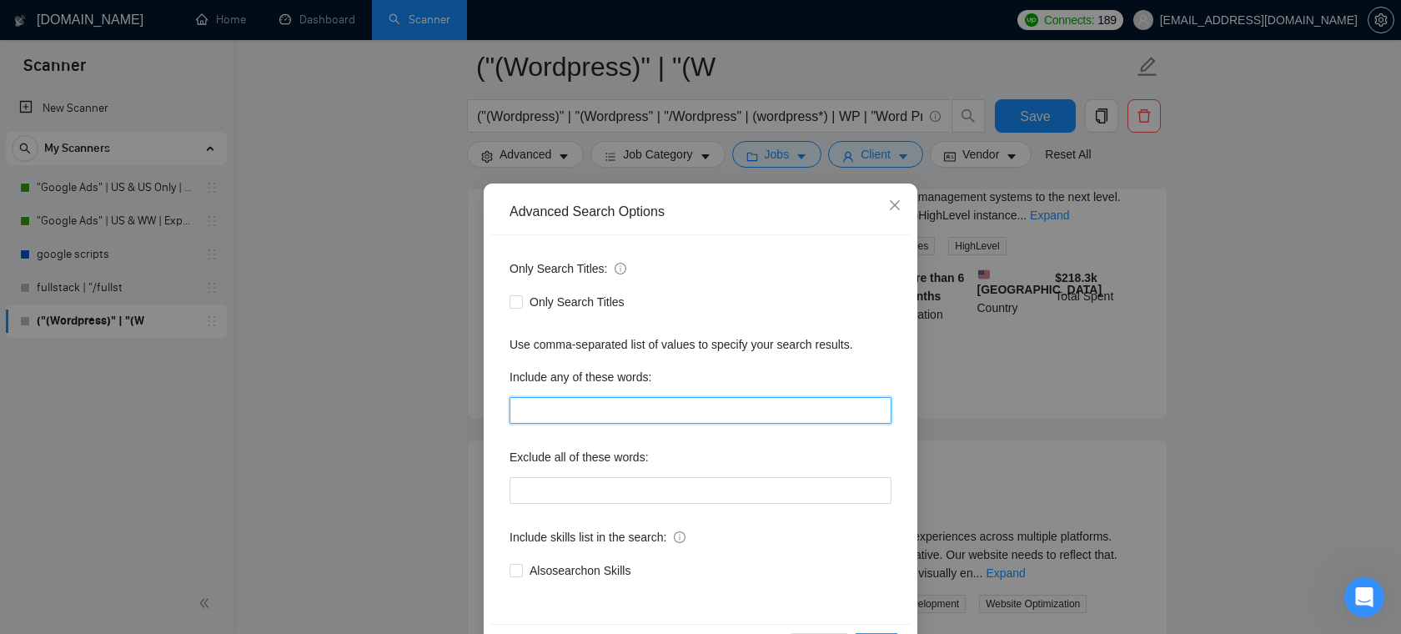
click at [660, 402] on input "text" at bounding box center [701, 410] width 382 height 27
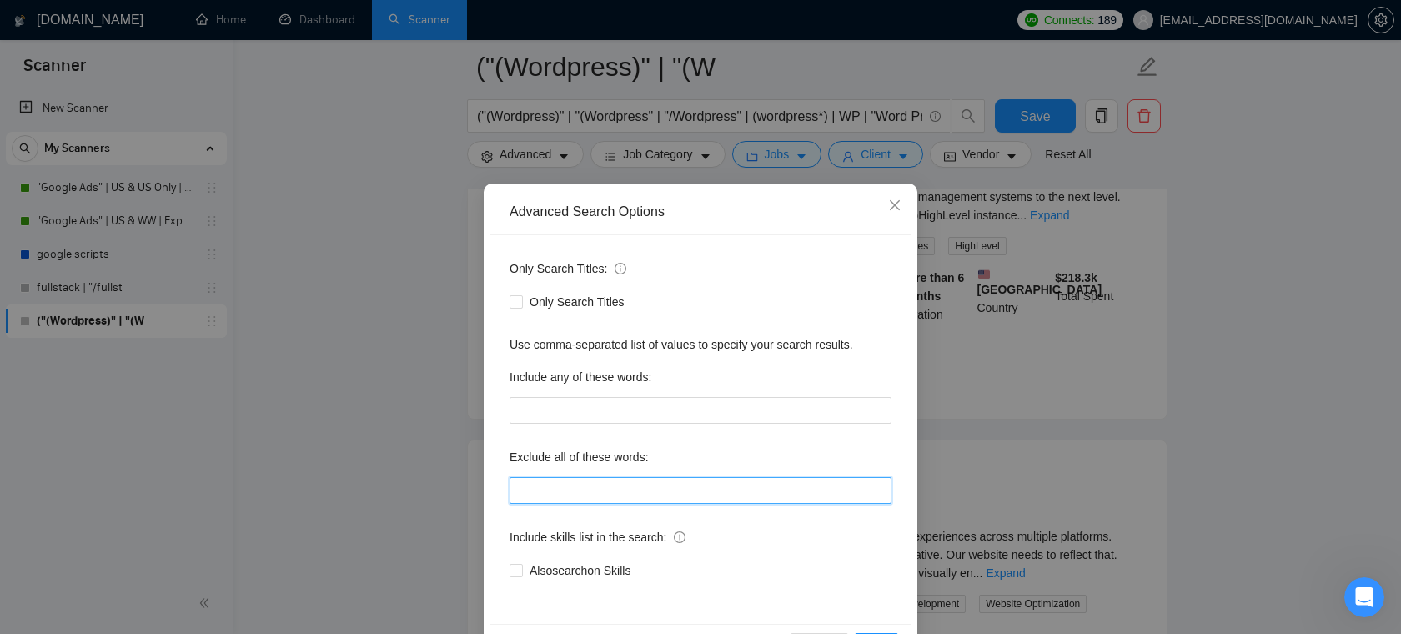
click at [540, 484] on input "text" at bounding box center [701, 490] width 382 height 27
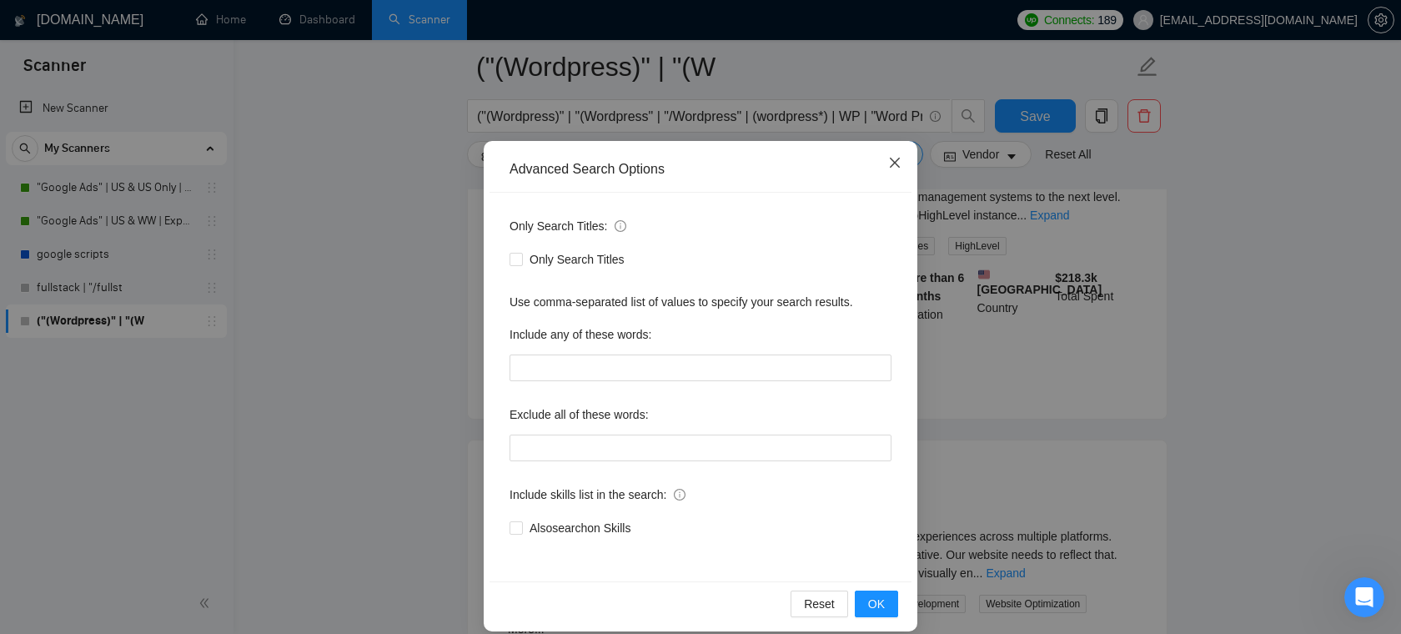
click at [896, 155] on span "Close" at bounding box center [894, 163] width 45 height 45
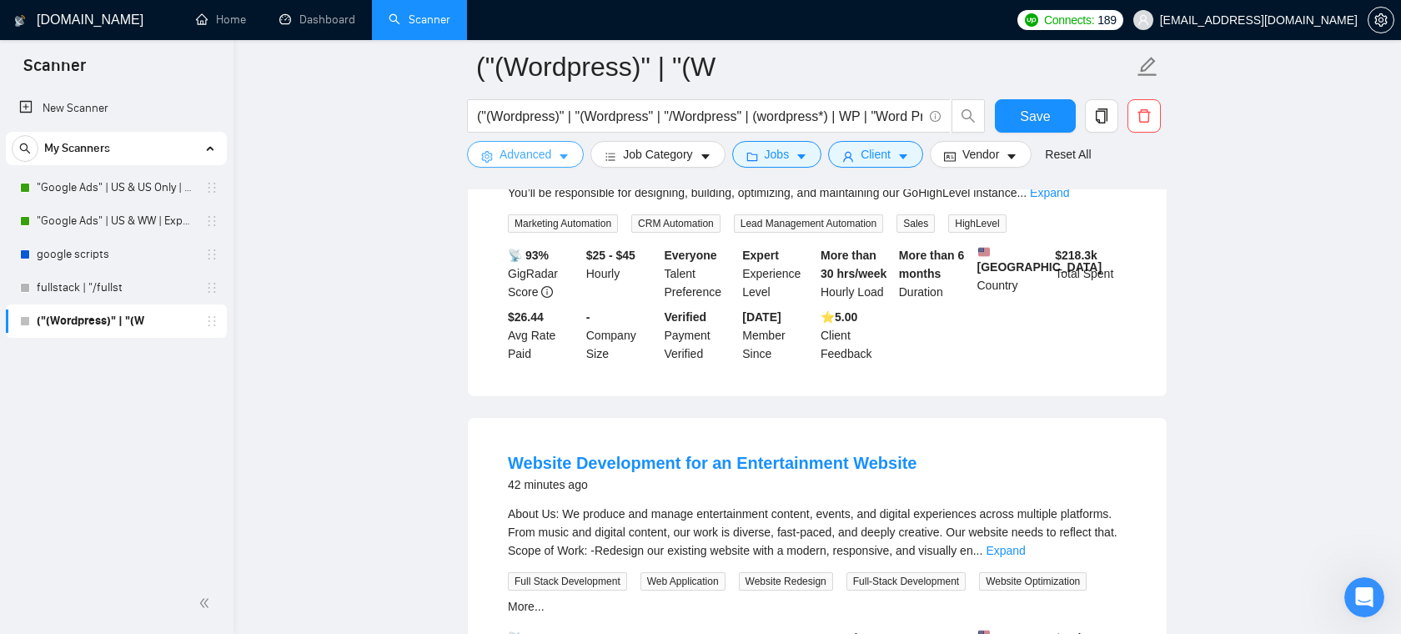
scroll to position [205, 0]
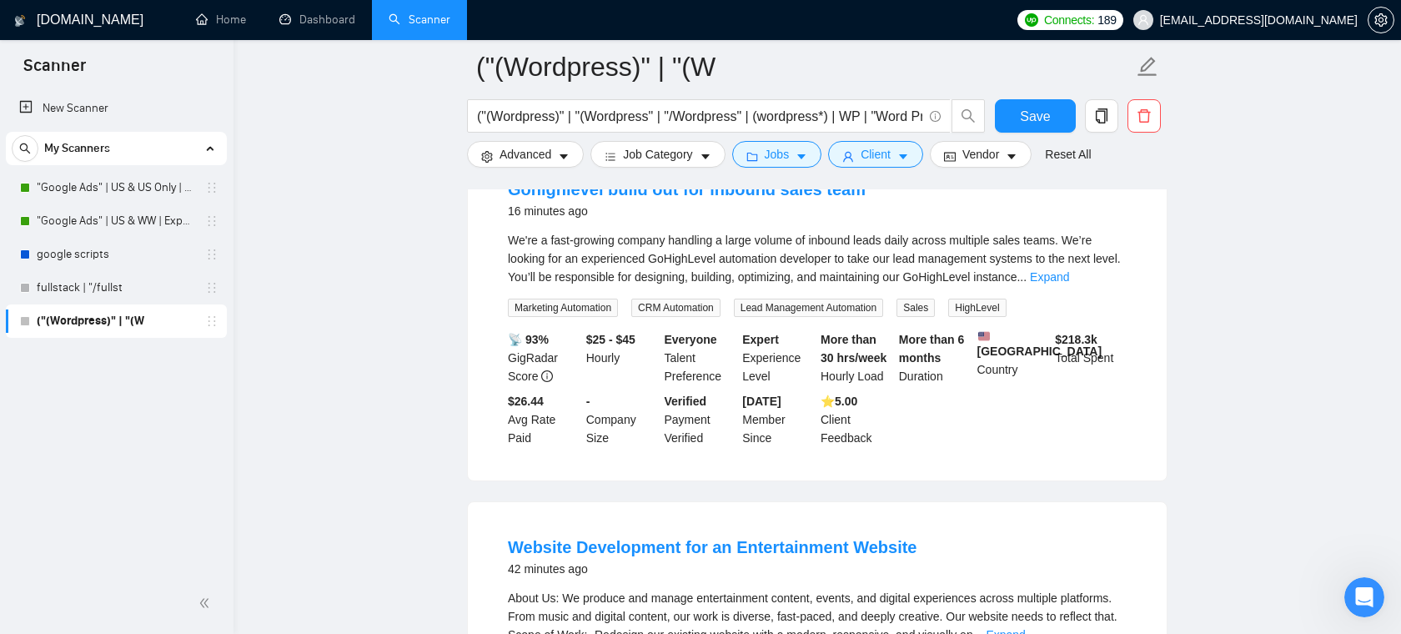
click at [836, 227] on li "Gohighlevel build out for inbound sales team 16 minutes ago We're a fast-growin…" at bounding box center [817, 312] width 659 height 296
click at [128, 279] on link "fullstack | "/fullst" at bounding box center [116, 287] width 158 height 33
click at [1059, 122] on button "Save" at bounding box center [1035, 115] width 81 height 33
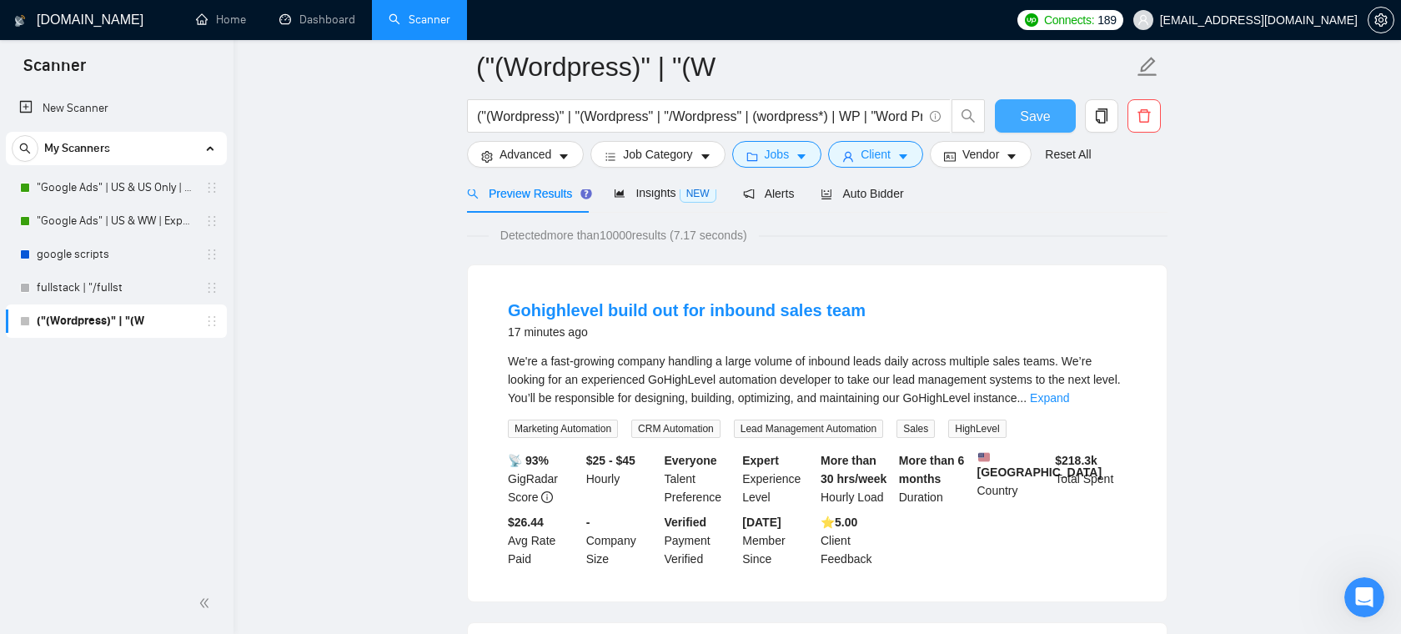
scroll to position [55, 0]
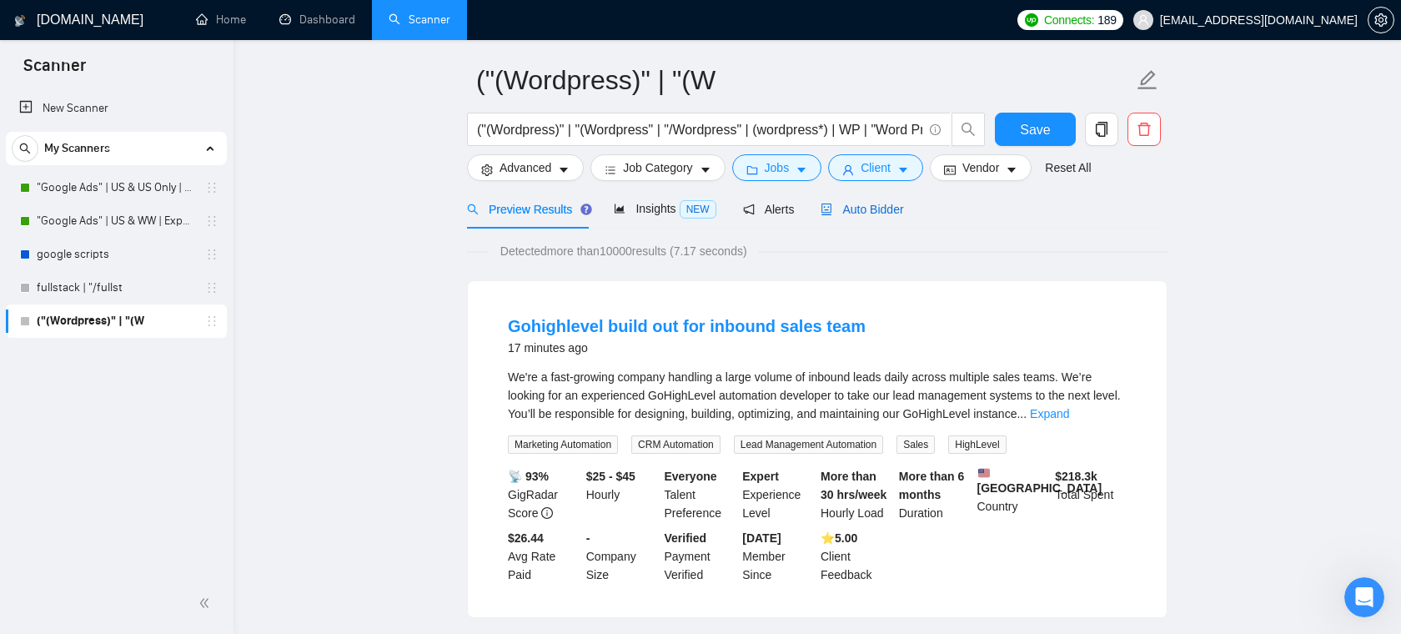
click at [861, 208] on span "Auto Bidder" at bounding box center [862, 209] width 83 height 13
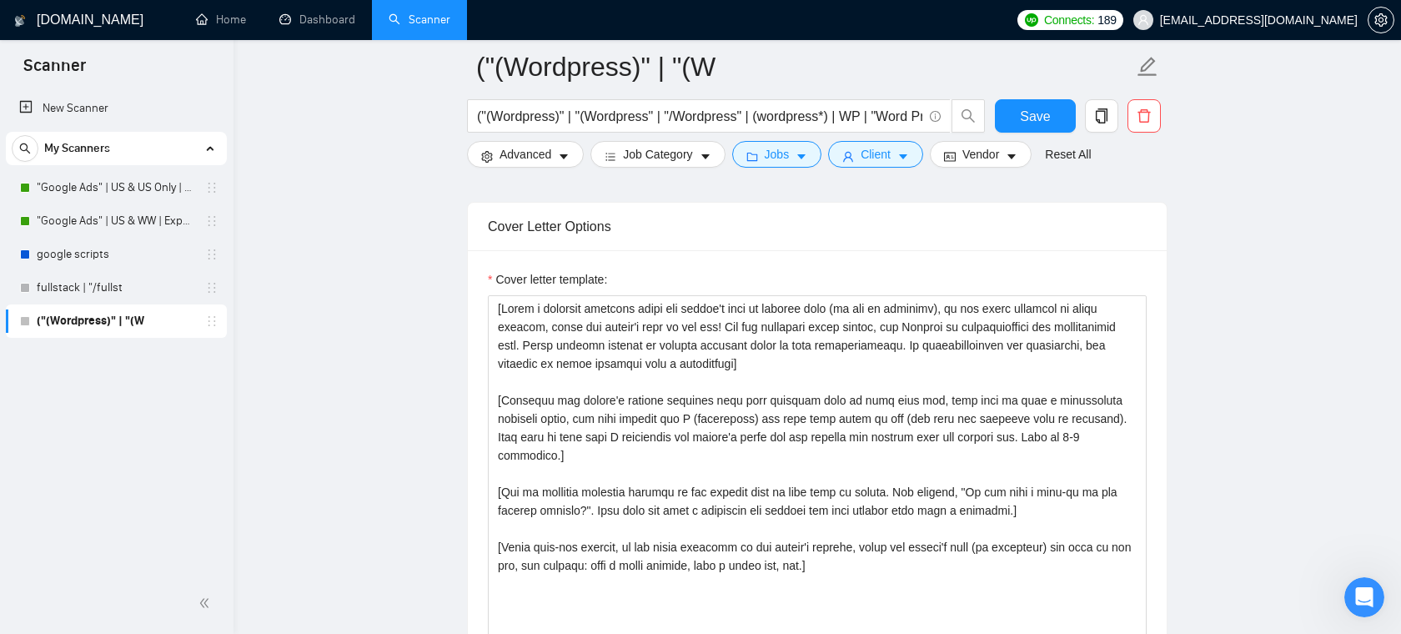
scroll to position [1815, 0]
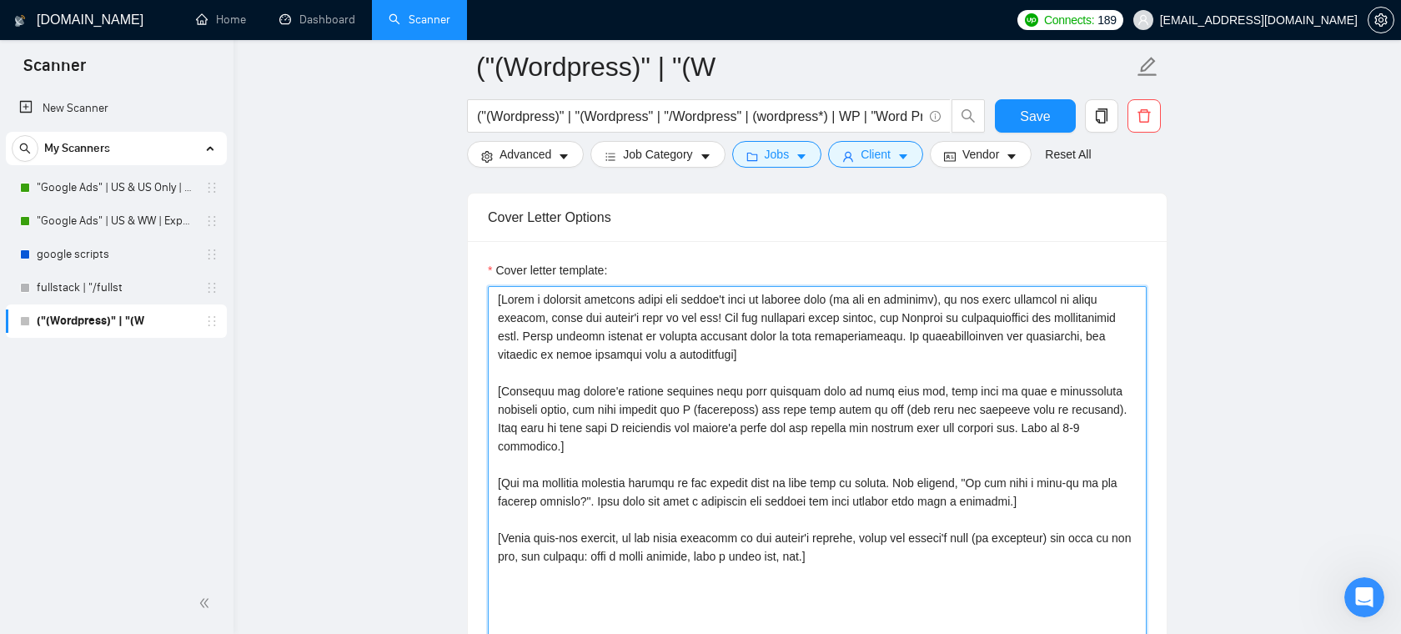
click at [796, 392] on textarea "Cover letter template:" at bounding box center [817, 473] width 659 height 375
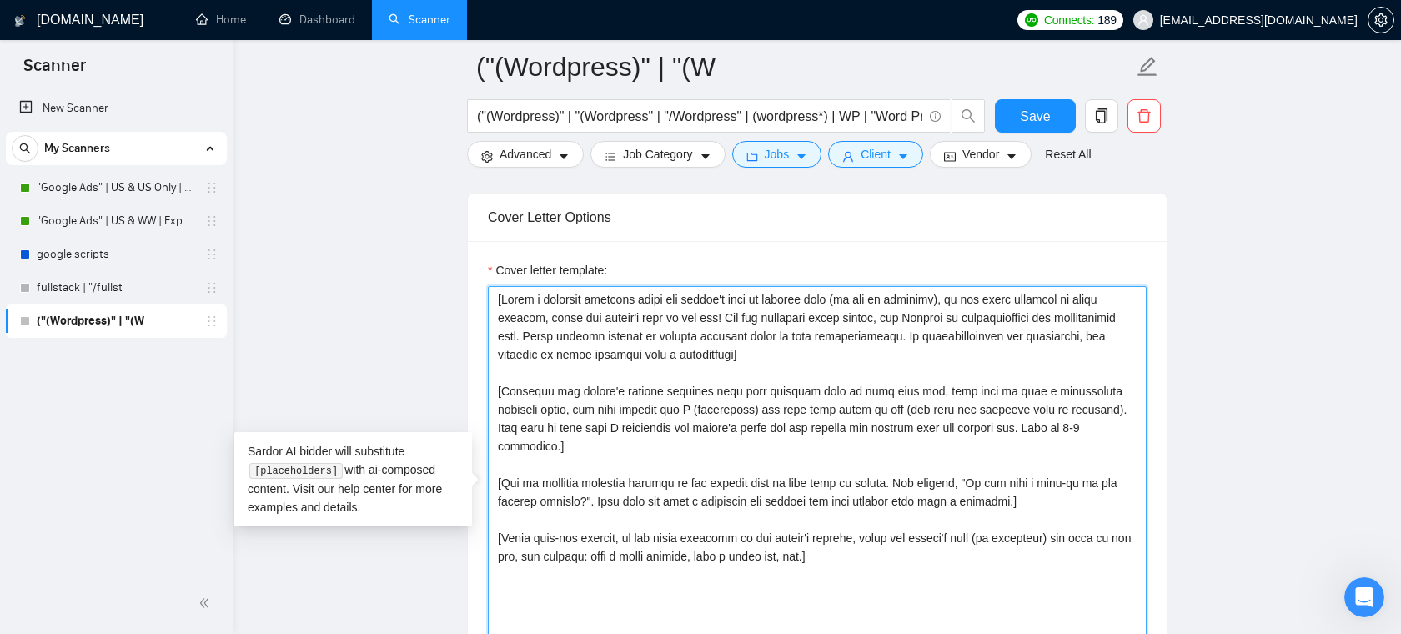
click at [801, 374] on textarea "Cover letter template:" at bounding box center [817, 473] width 659 height 375
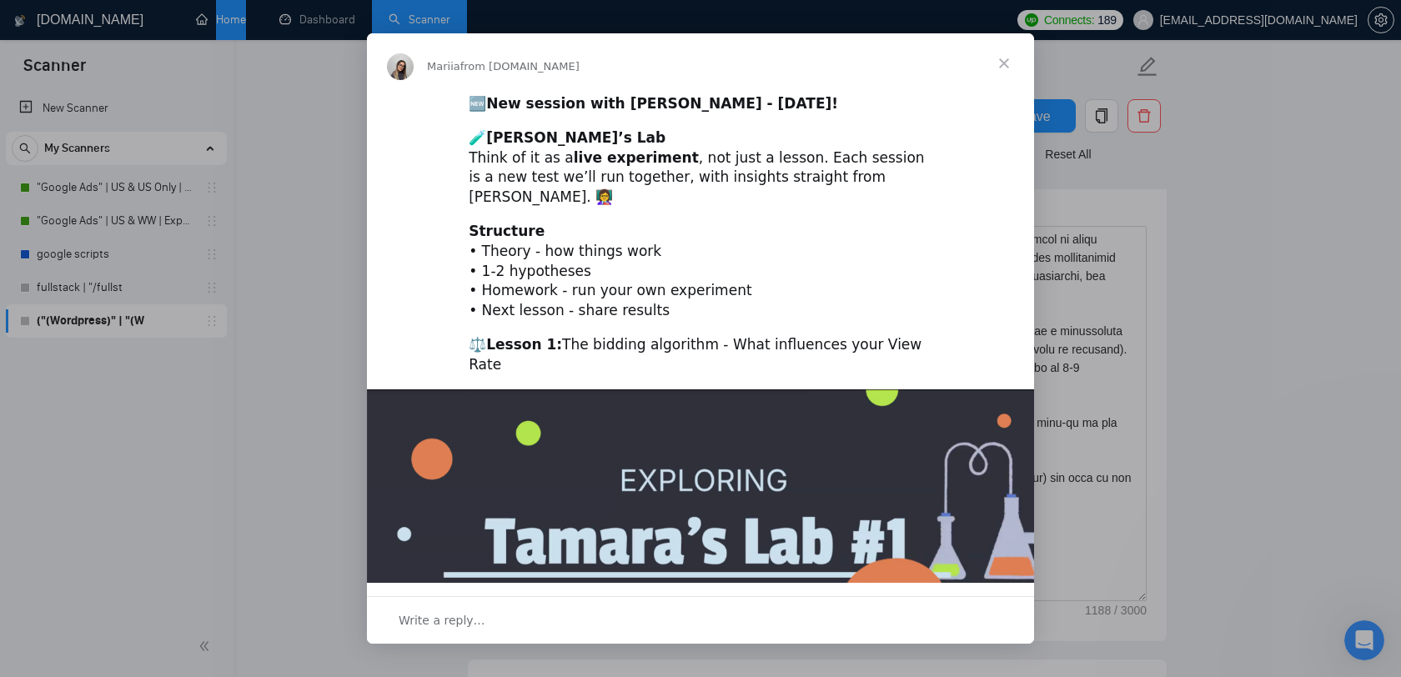
scroll to position [0, 0]
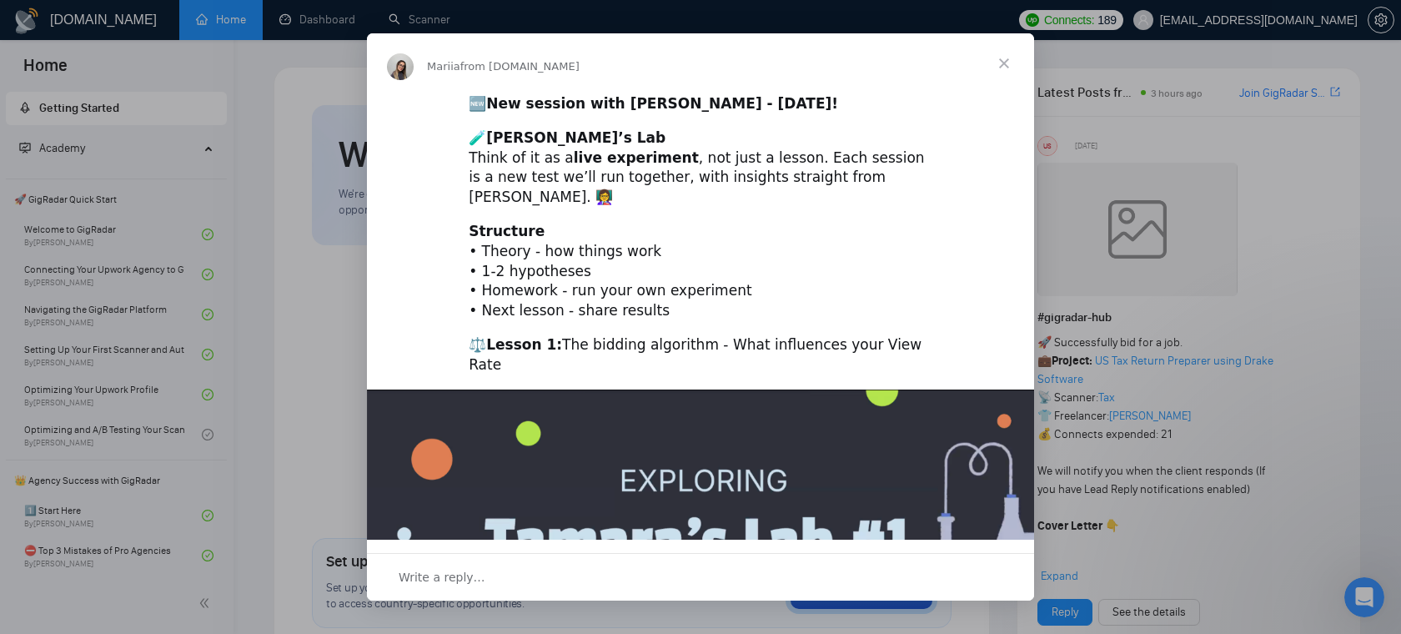
click at [1007, 63] on span "Close" at bounding box center [1004, 63] width 60 height 60
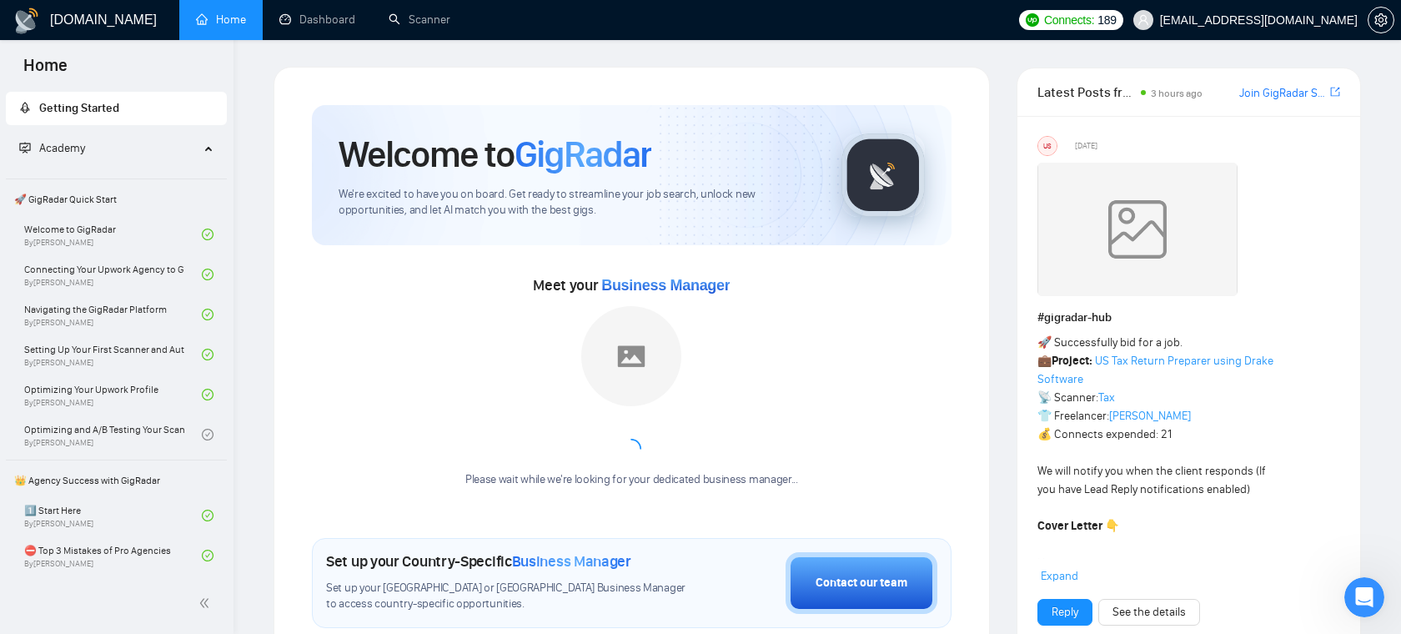
scroll to position [32, 0]
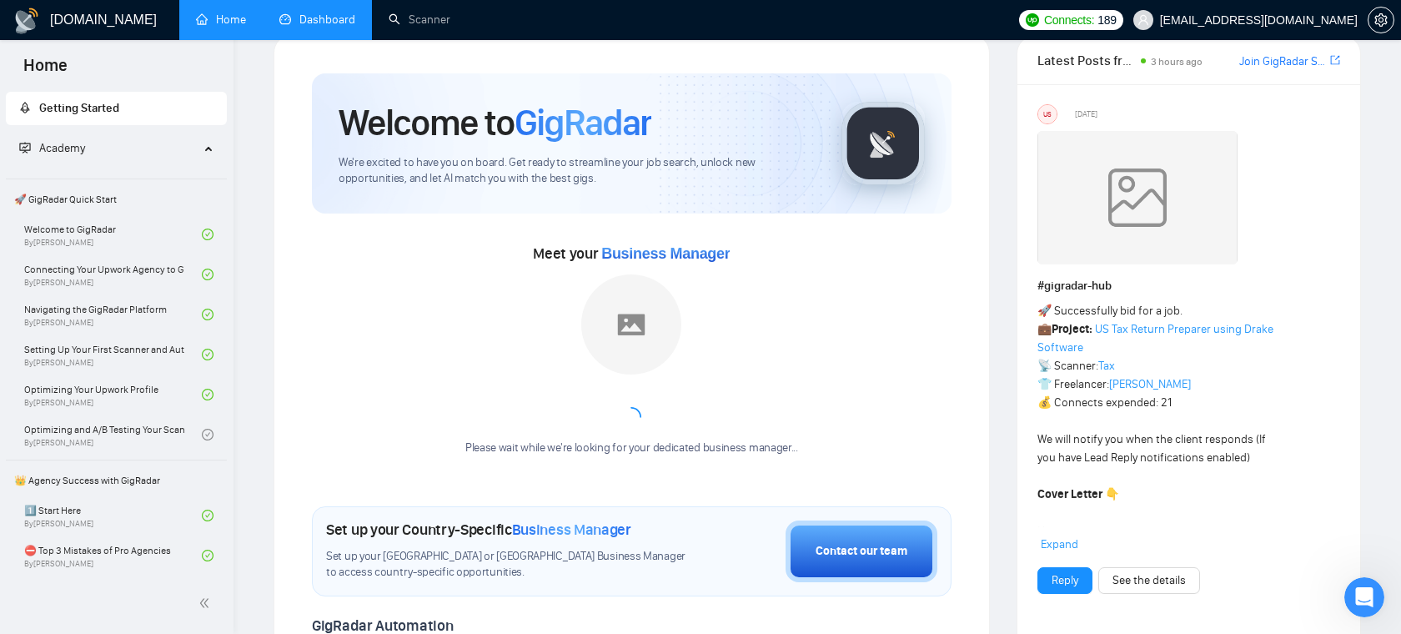
click at [310, 22] on link "Dashboard" at bounding box center [317, 20] width 76 height 14
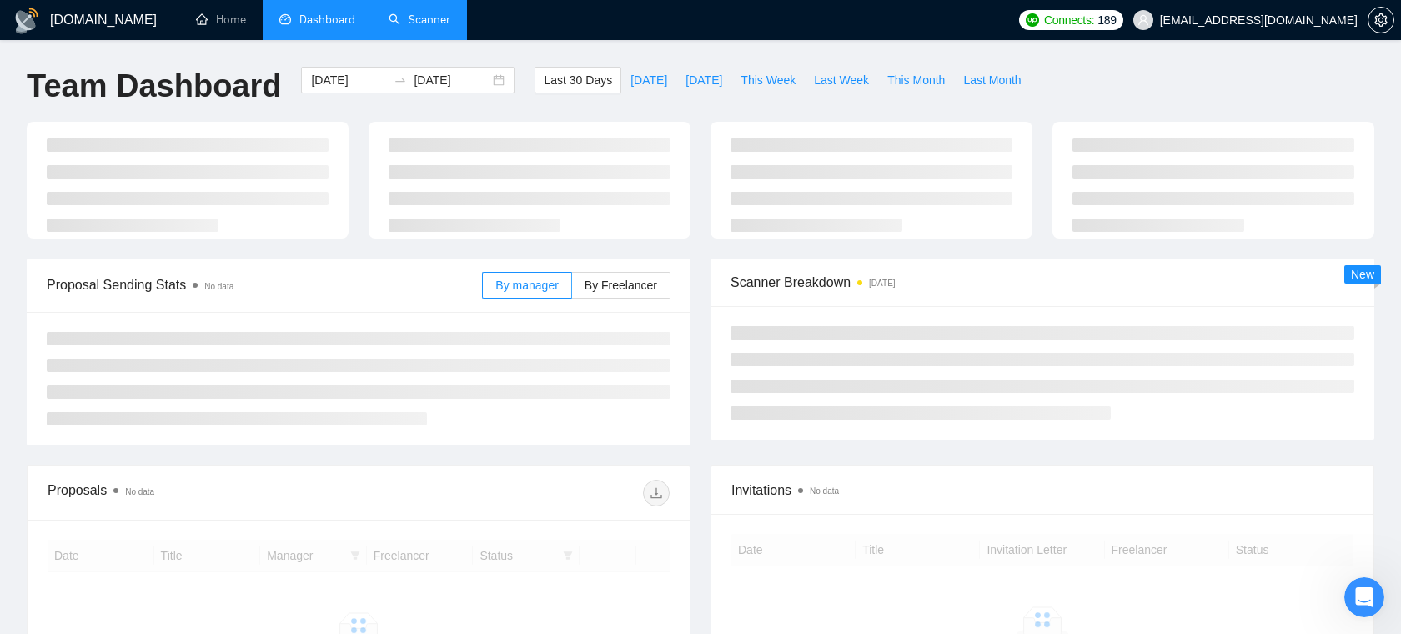
click at [402, 18] on link "Scanner" at bounding box center [420, 20] width 62 height 14
